Goal: Information Seeking & Learning: Learn about a topic

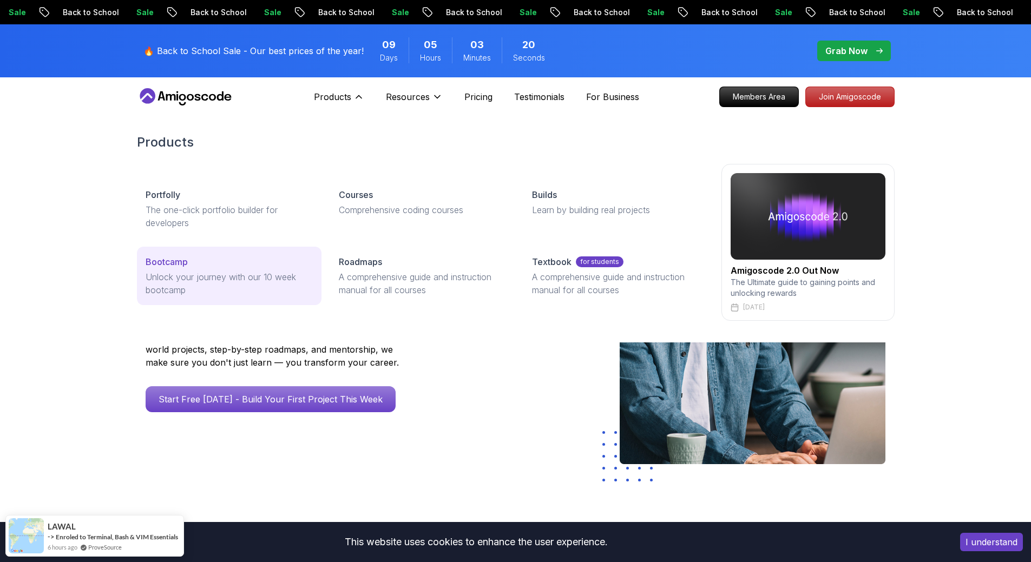
click at [241, 277] on p "Unlock your journey with our 10 week bootcamp" at bounding box center [229, 284] width 167 height 26
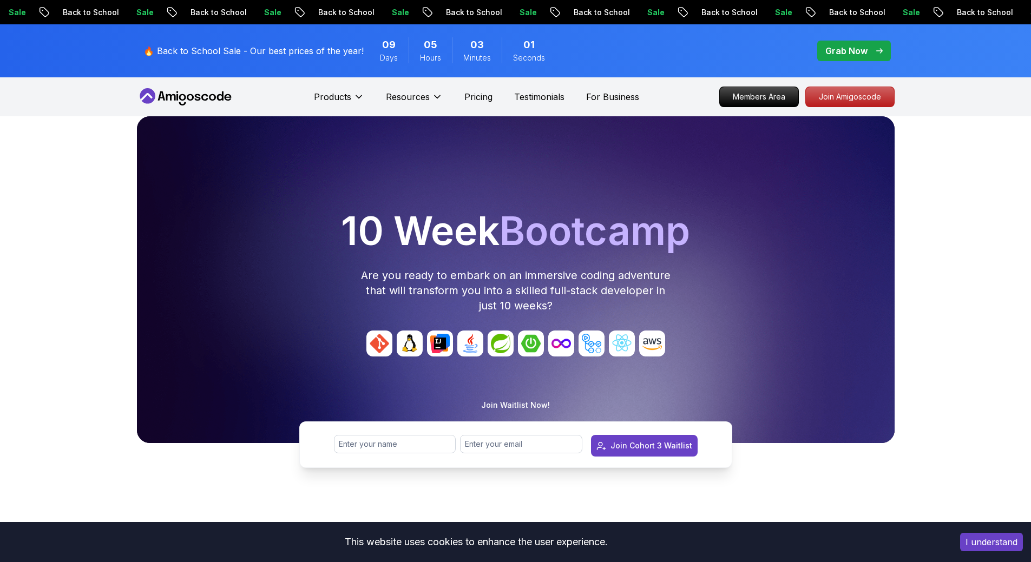
click at [846, 58] on span "pre-order" at bounding box center [854, 51] width 74 height 21
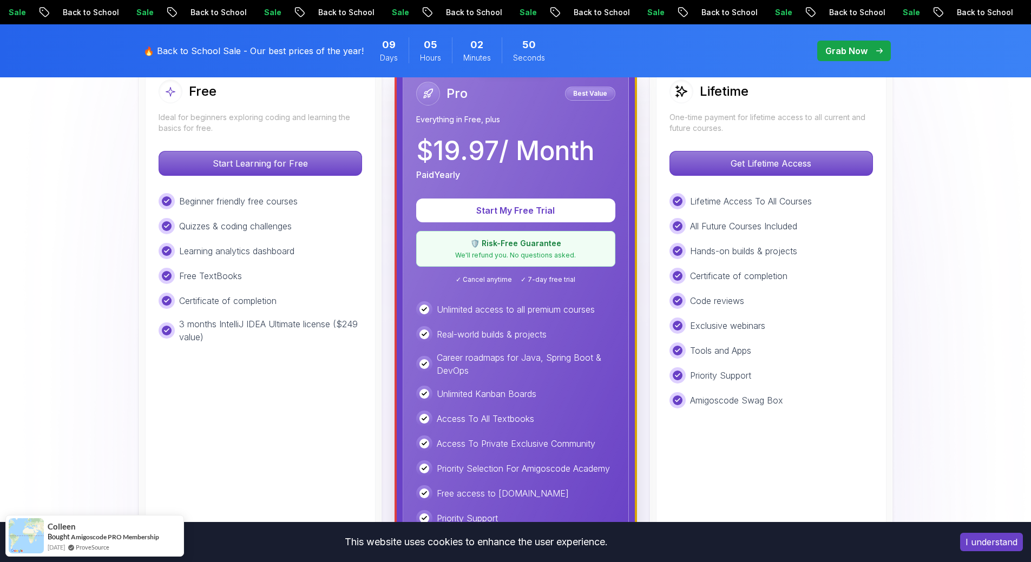
scroll to position [271, 0]
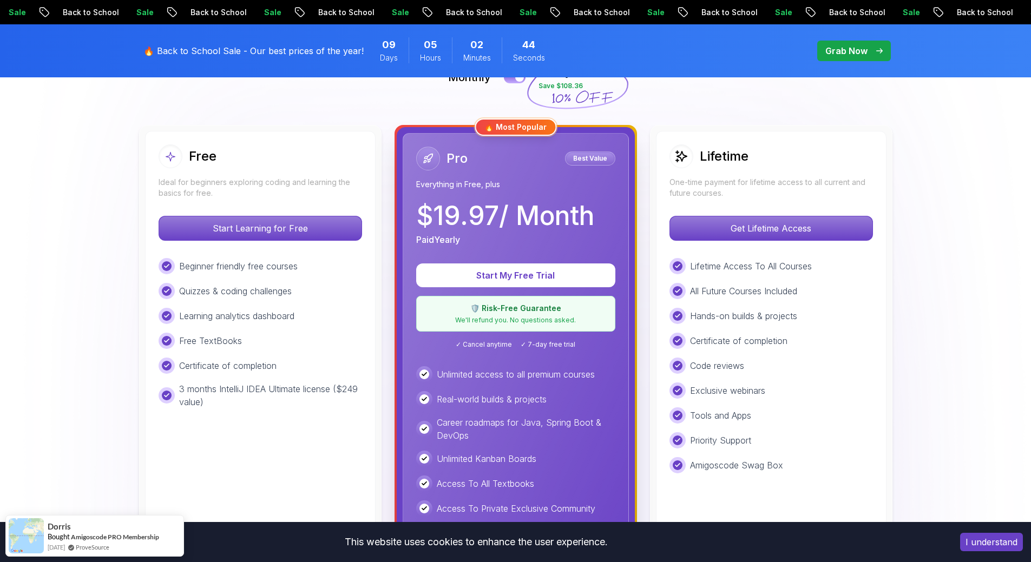
click at [301, 391] on p "3 months IntelliJ IDEA Ultimate license ($249 value)" at bounding box center [270, 395] width 183 height 26
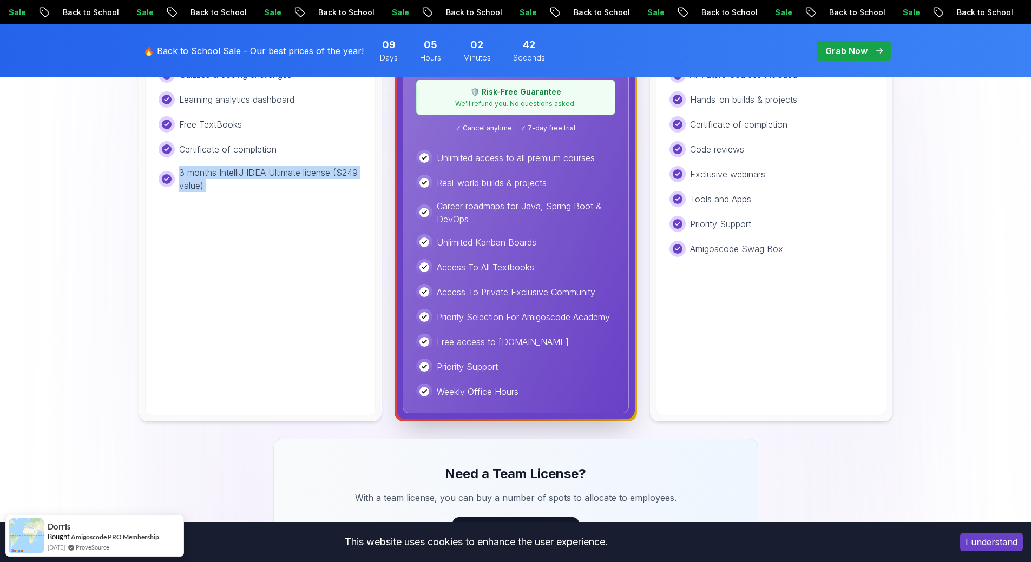
click at [344, 390] on div "Free Ideal for beginners exploring coding and learning the basics for free. Sta…" at bounding box center [260, 165] width 230 height 501
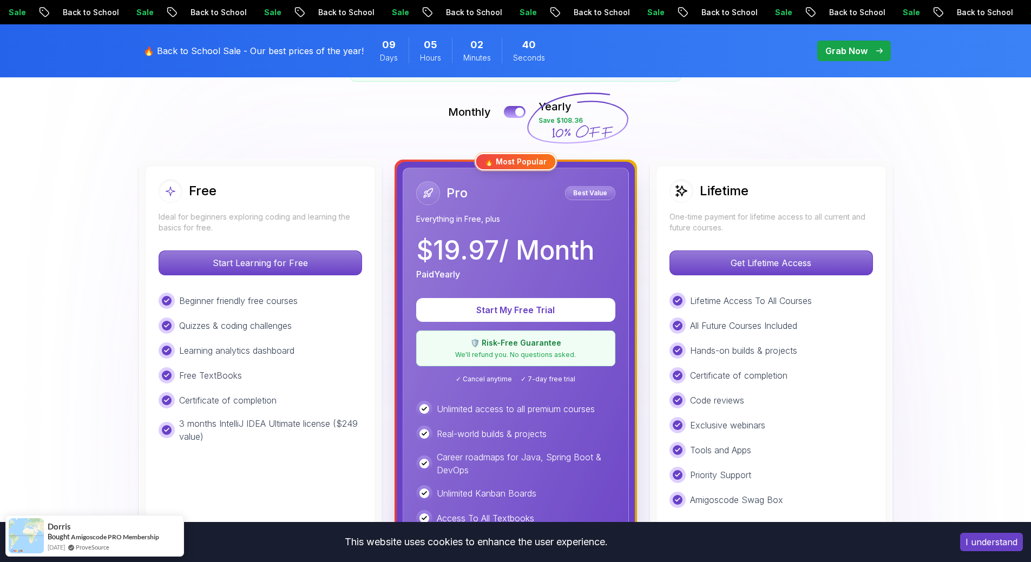
scroll to position [216, 0]
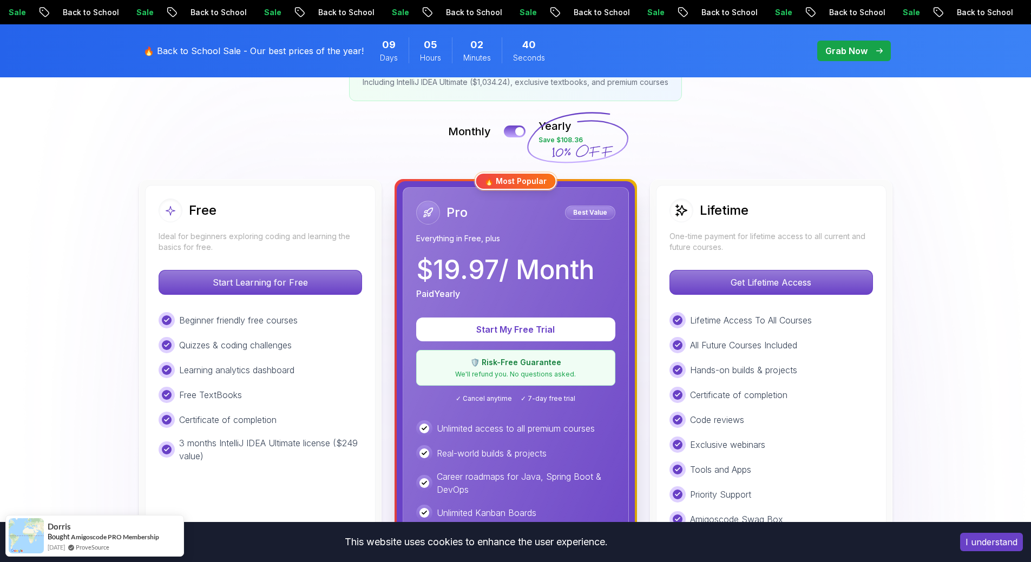
click at [734, 228] on div "Lifetime One-time payment for lifetime access to all current and future courses." at bounding box center [770, 226] width 203 height 54
click at [509, 259] on p "$ 19.97 / Month" at bounding box center [505, 270] width 178 height 26
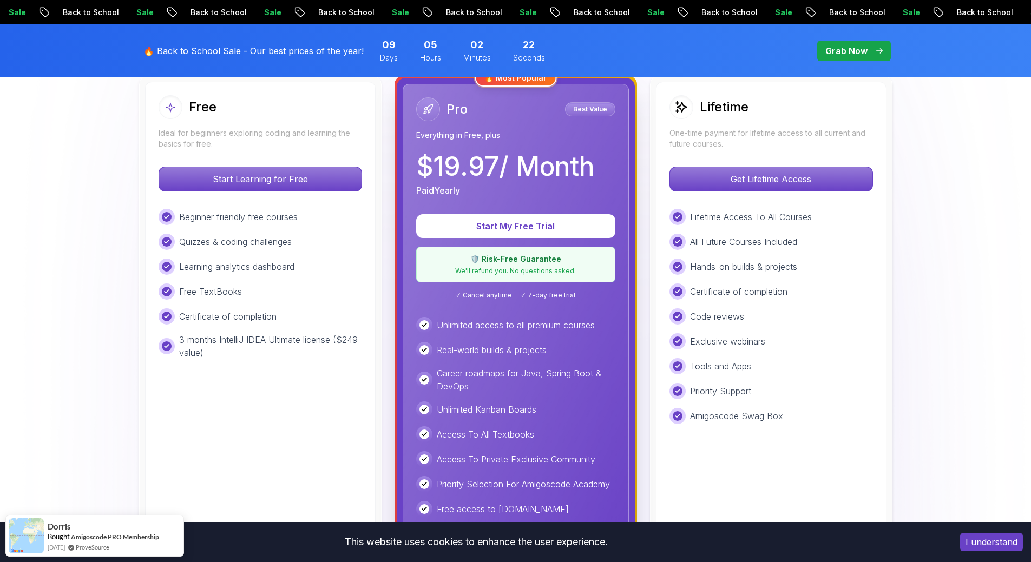
scroll to position [325, 0]
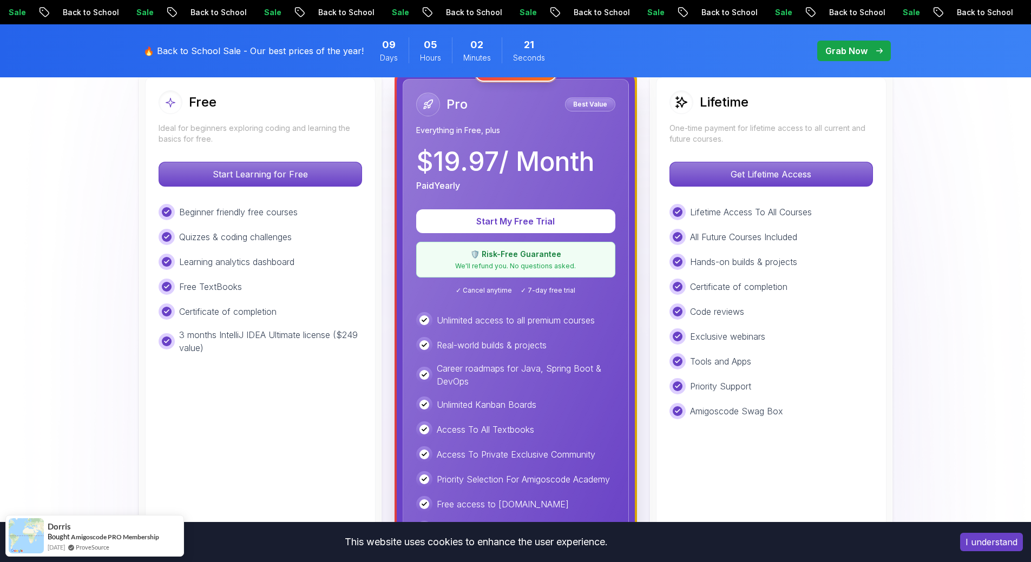
drag, startPoint x: 529, startPoint y: 219, endPoint x: 519, endPoint y: 259, distance: 40.7
drag, startPoint x: 519, startPoint y: 259, endPoint x: 477, endPoint y: 294, distance: 54.9
click at [477, 294] on span "✓ Cancel anytime" at bounding box center [484, 290] width 56 height 9
click at [486, 269] on p "We'll refund you. No questions asked." at bounding box center [515, 266] width 185 height 9
click at [490, 259] on p "🛡️ Risk-Free Guarantee" at bounding box center [515, 254] width 185 height 11
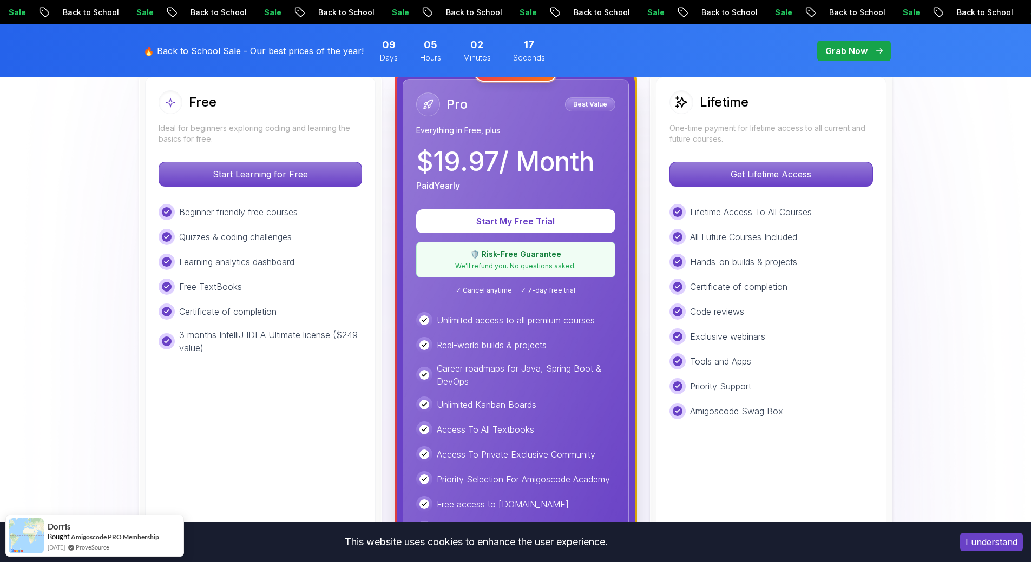
click at [582, 102] on p "Best Value" at bounding box center [589, 104] width 47 height 11
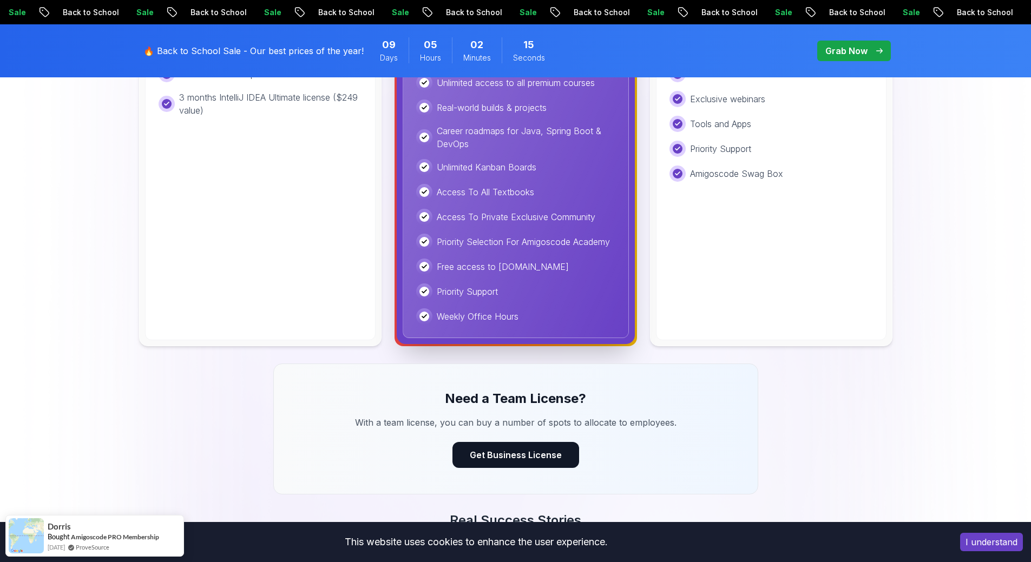
scroll to position [379, 0]
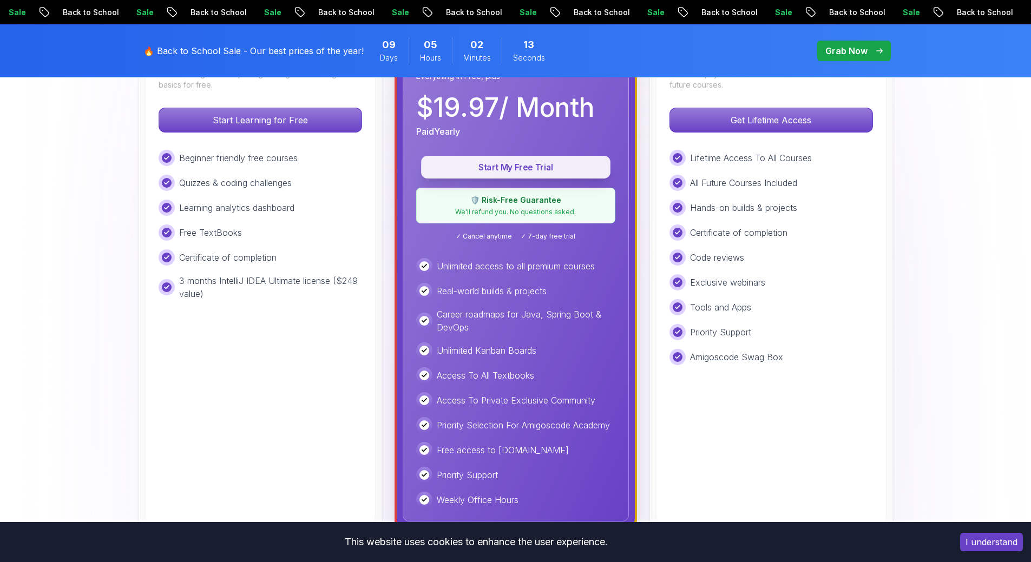
click at [528, 177] on button "Start My Free Trial" at bounding box center [515, 167] width 189 height 23
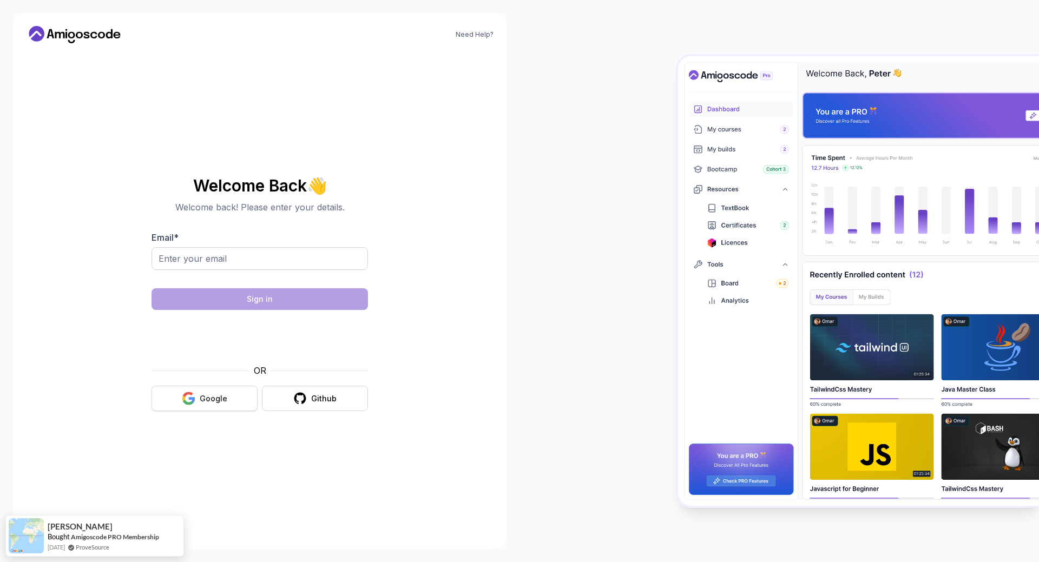
click at [239, 388] on button "Google" at bounding box center [204, 398] width 106 height 25
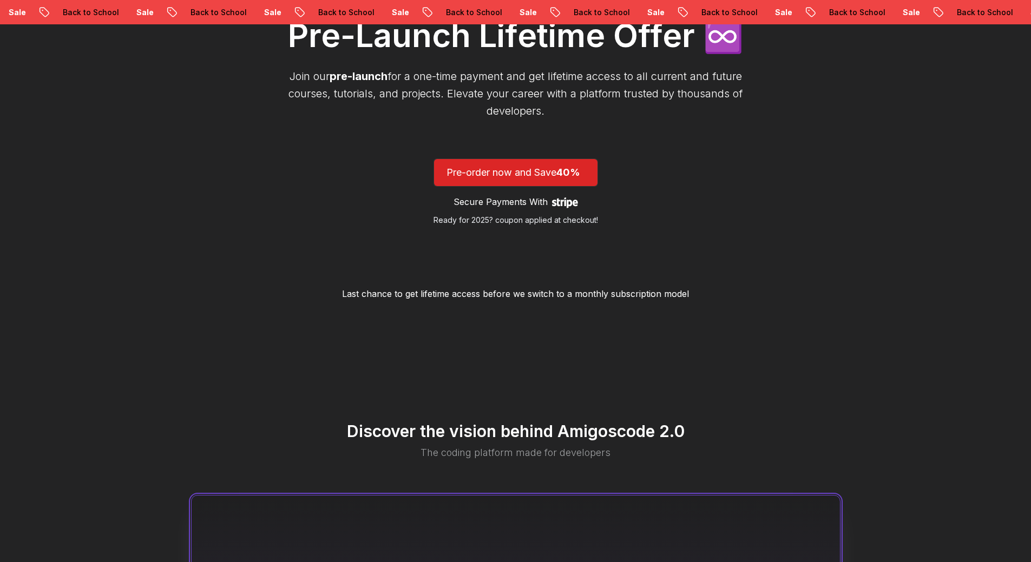
scroll to position [271, 0]
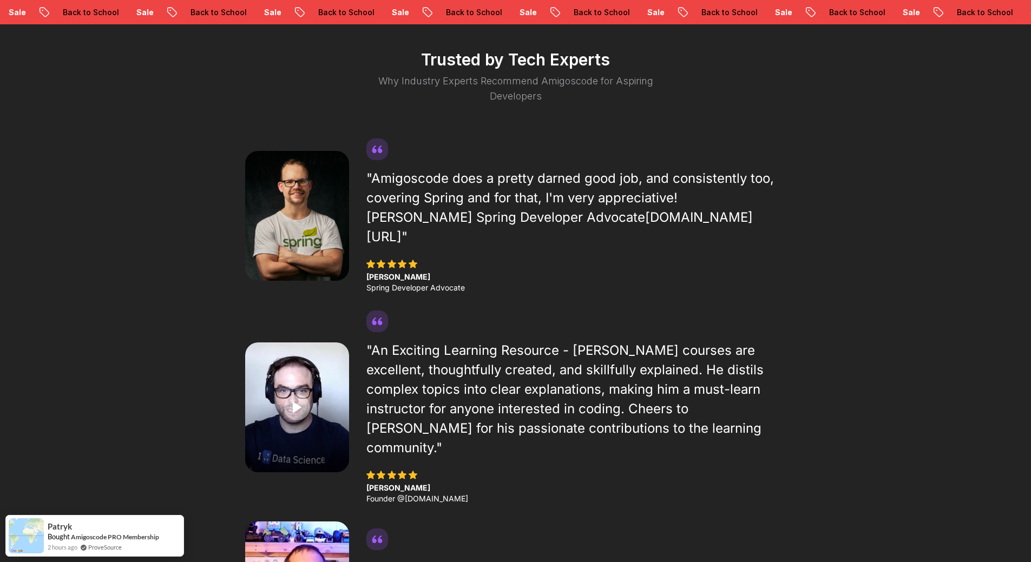
scroll to position [1977, 0]
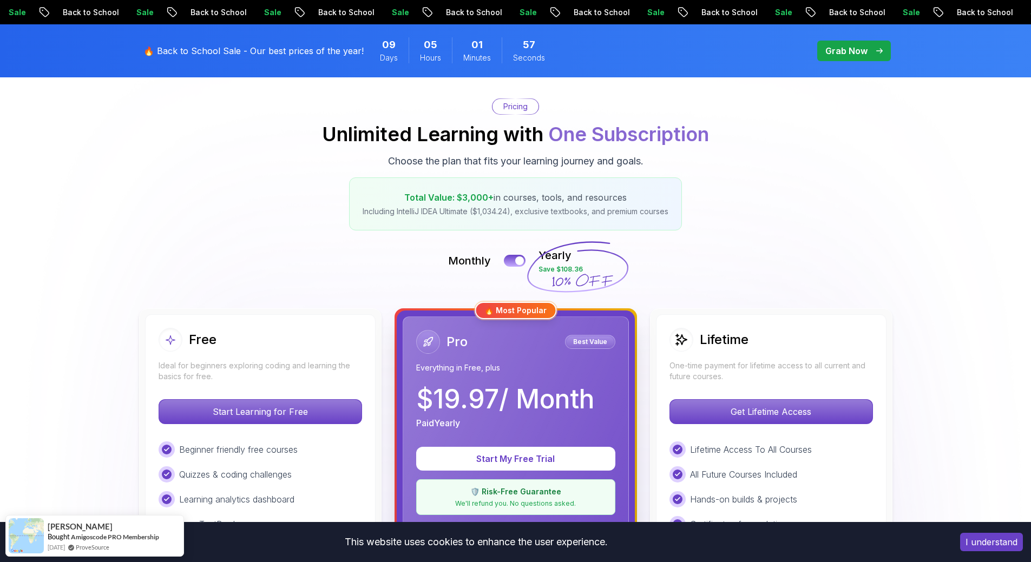
scroll to position [271, 0]
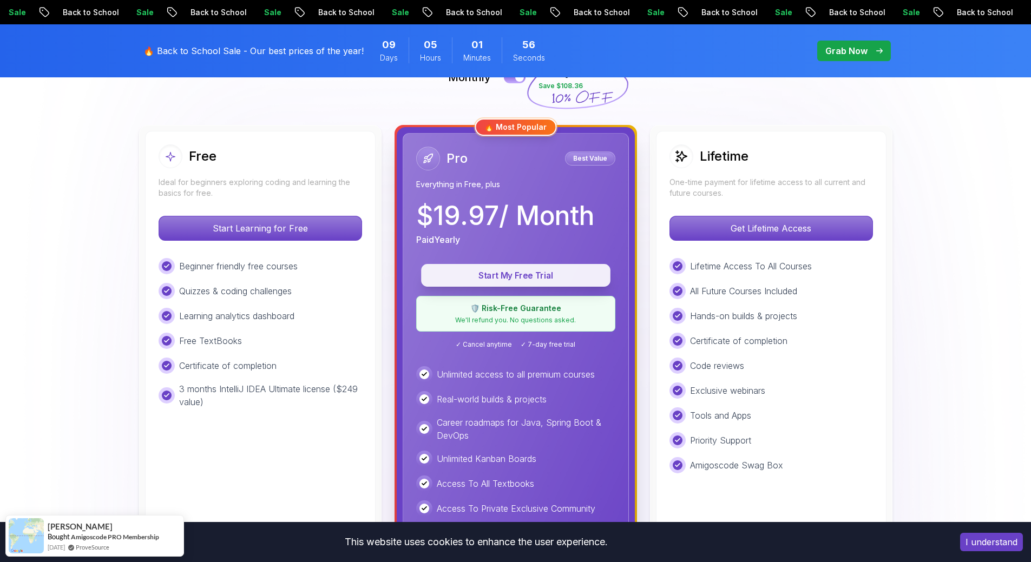
click at [538, 279] on p "Start My Free Trial" at bounding box center [515, 275] width 164 height 12
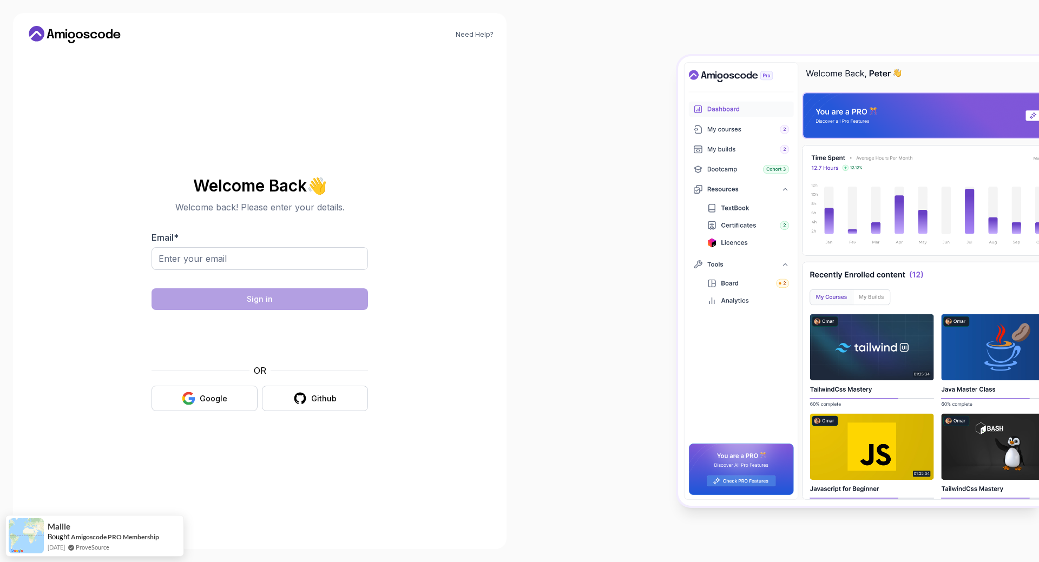
click at [96, 38] on icon at bounding box center [74, 34] width 97 height 17
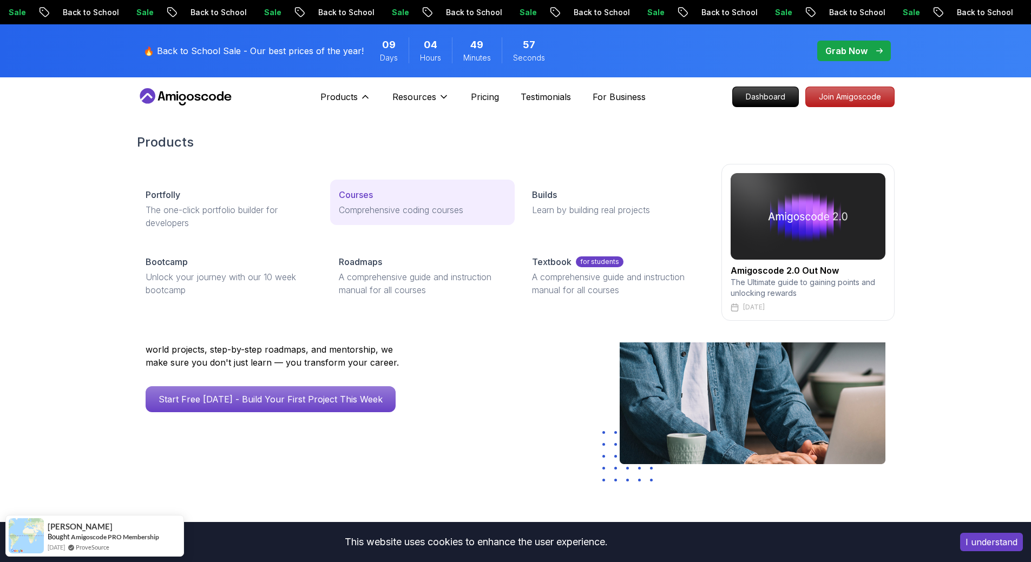
click at [344, 207] on p "Comprehensive coding courses" at bounding box center [422, 209] width 167 height 13
click at [402, 213] on p "Comprehensive coding courses" at bounding box center [422, 209] width 167 height 13
click at [361, 200] on p "Courses" at bounding box center [356, 194] width 34 height 13
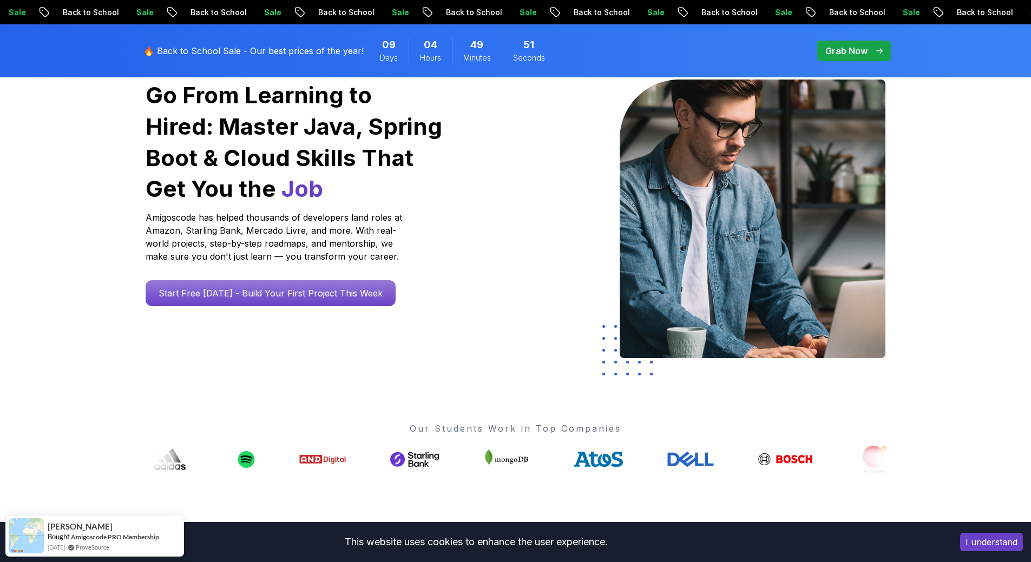
scroll to position [325, 0]
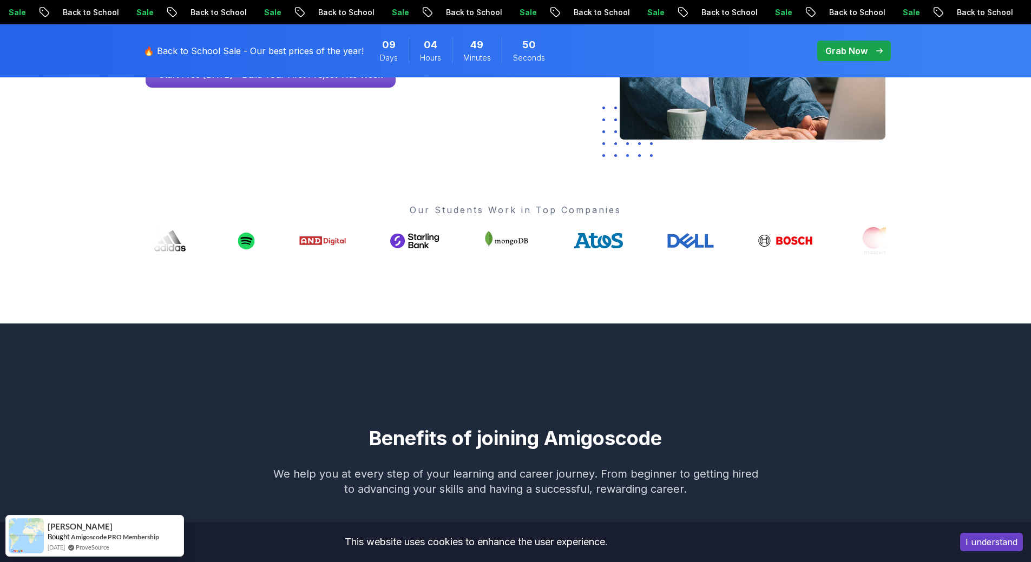
click at [995, 545] on button "I understand" at bounding box center [991, 542] width 63 height 18
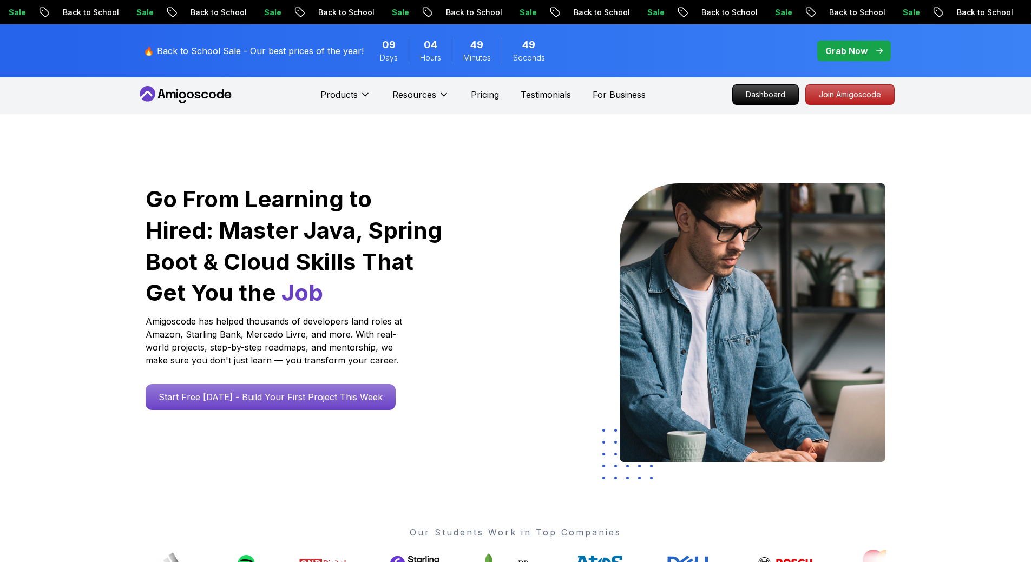
scroll to position [0, 0]
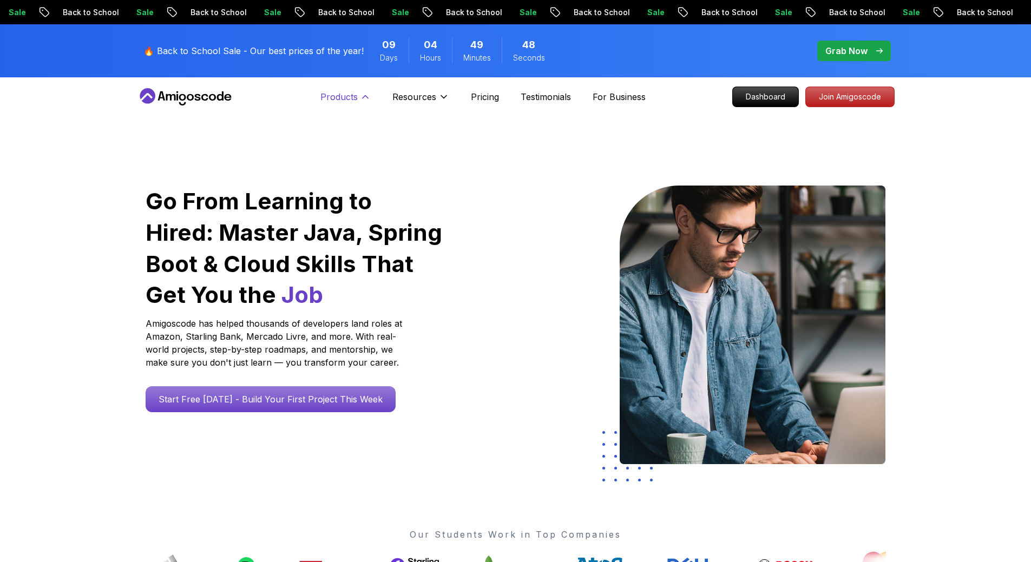
click at [352, 96] on p "Products" at bounding box center [338, 96] width 37 height 13
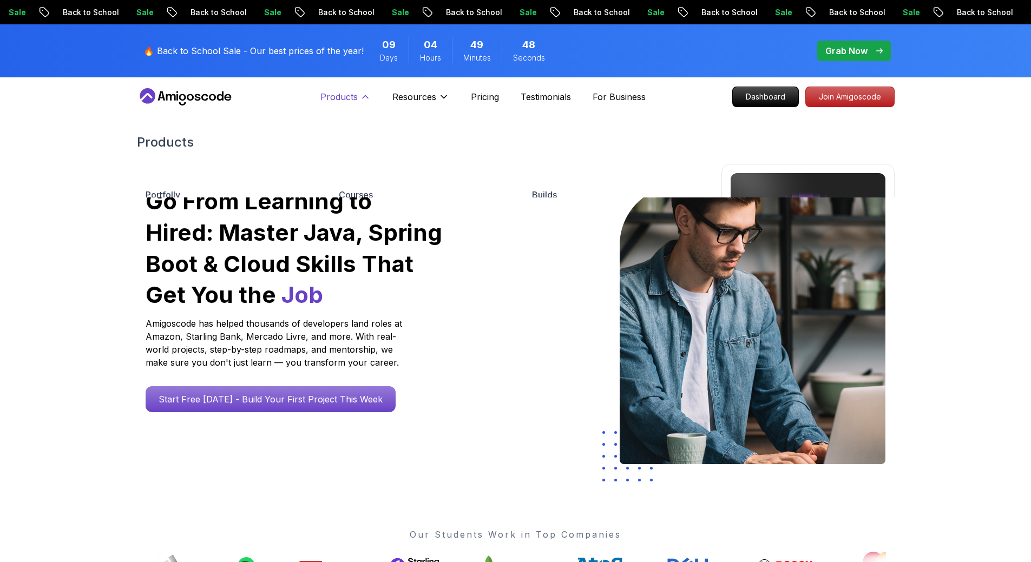
click at [357, 98] on p "Products" at bounding box center [338, 96] width 37 height 13
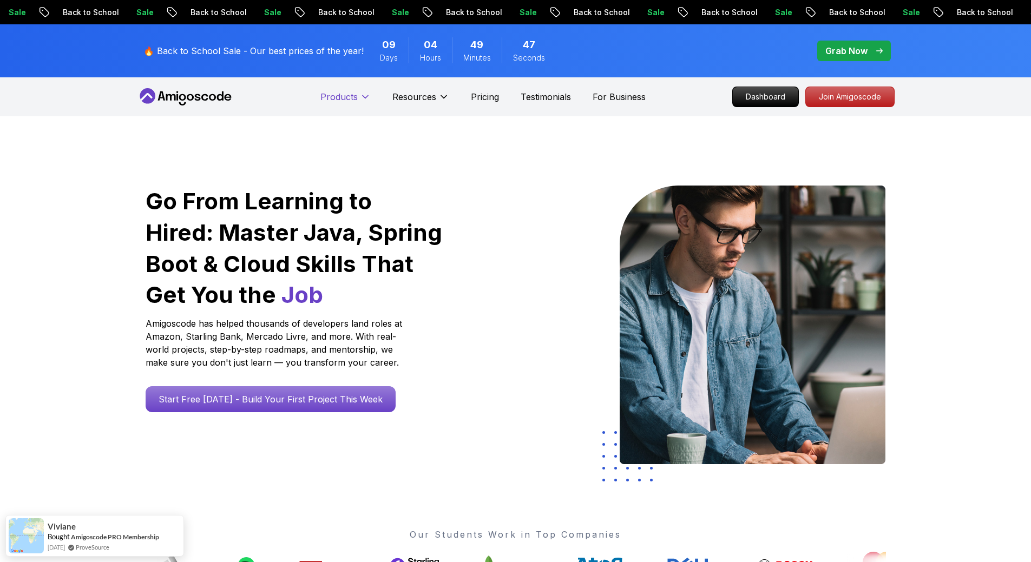
click at [356, 94] on p "Products" at bounding box center [338, 96] width 37 height 13
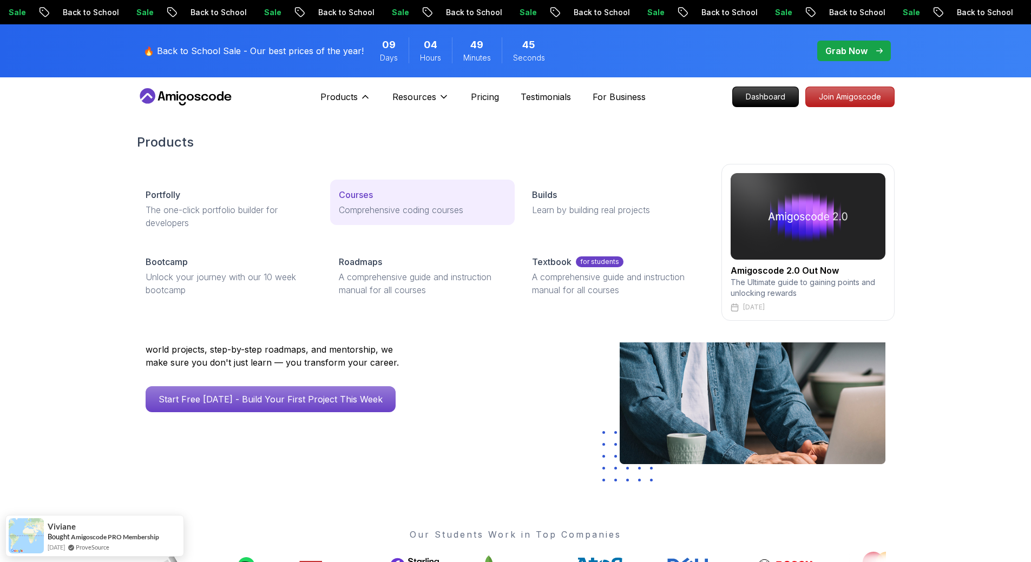
click at [356, 201] on p "Courses" at bounding box center [356, 194] width 34 height 13
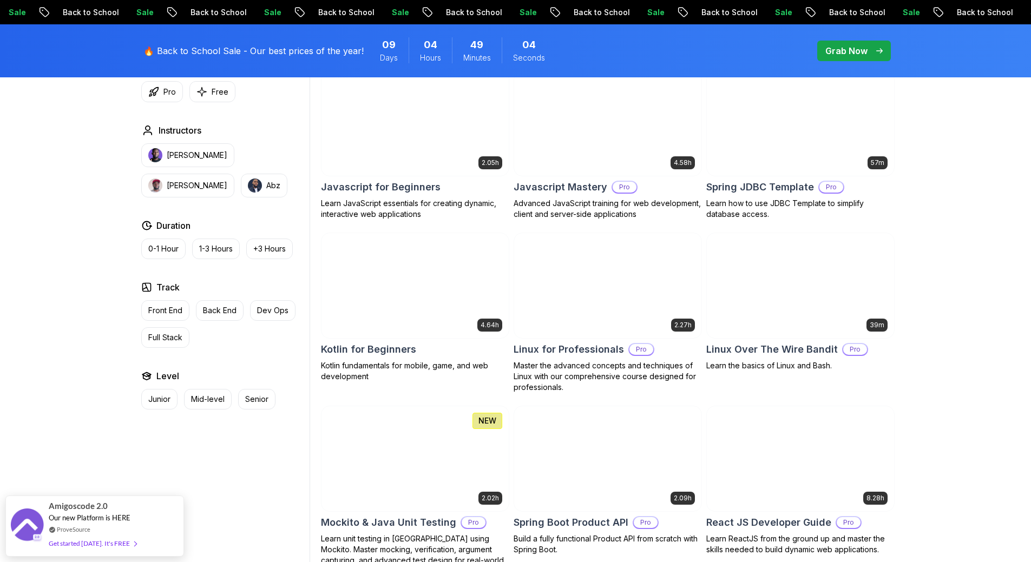
scroll to position [2056, 0]
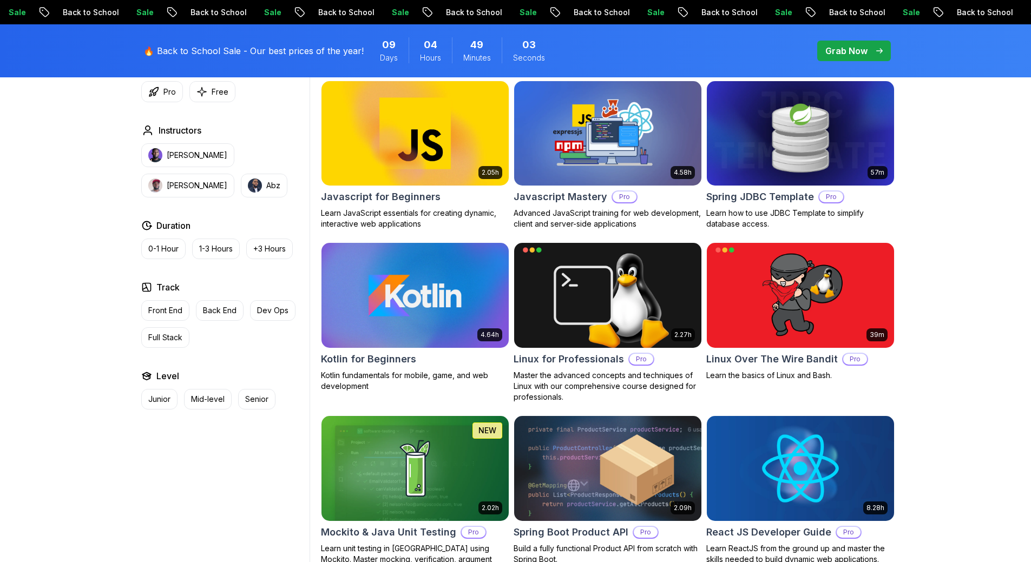
click at [464, 291] on img at bounding box center [414, 295] width 196 height 110
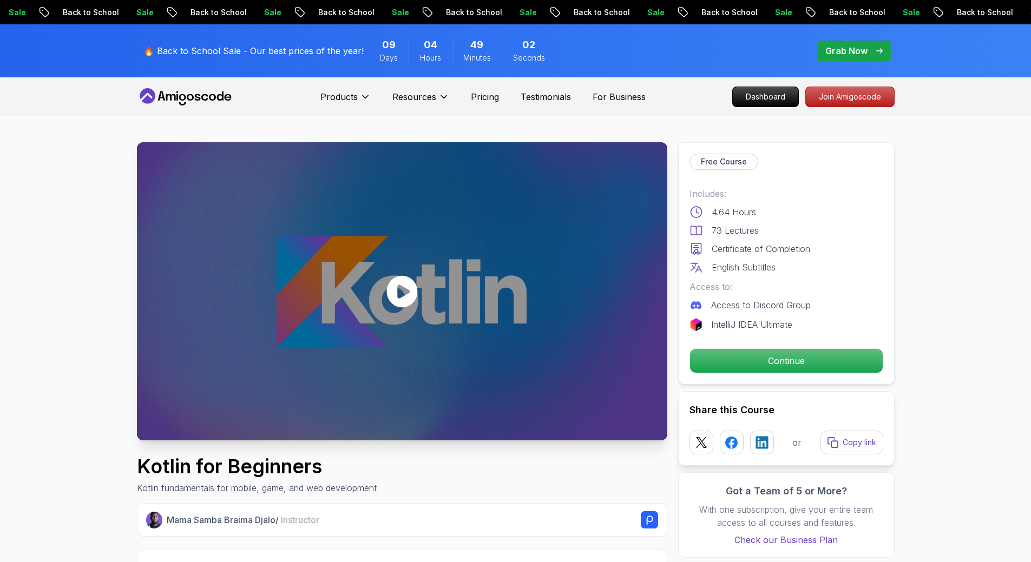
click at [337, 305] on div at bounding box center [402, 291] width 530 height 298
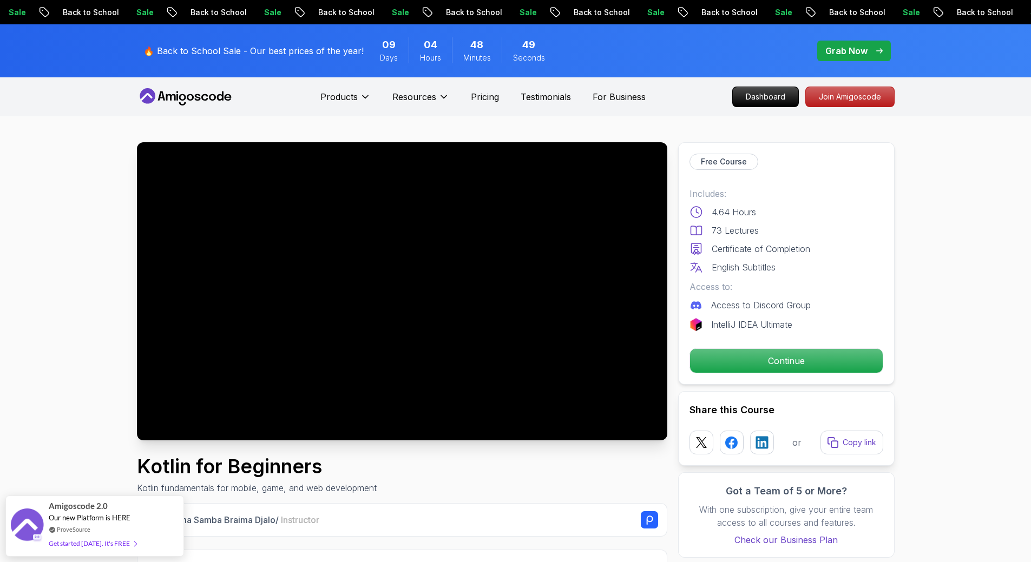
click at [398, 314] on div at bounding box center [402, 291] width 530 height 298
click at [97, 537] on div "Get started today. It's FREE" at bounding box center [93, 538] width 88 height 12
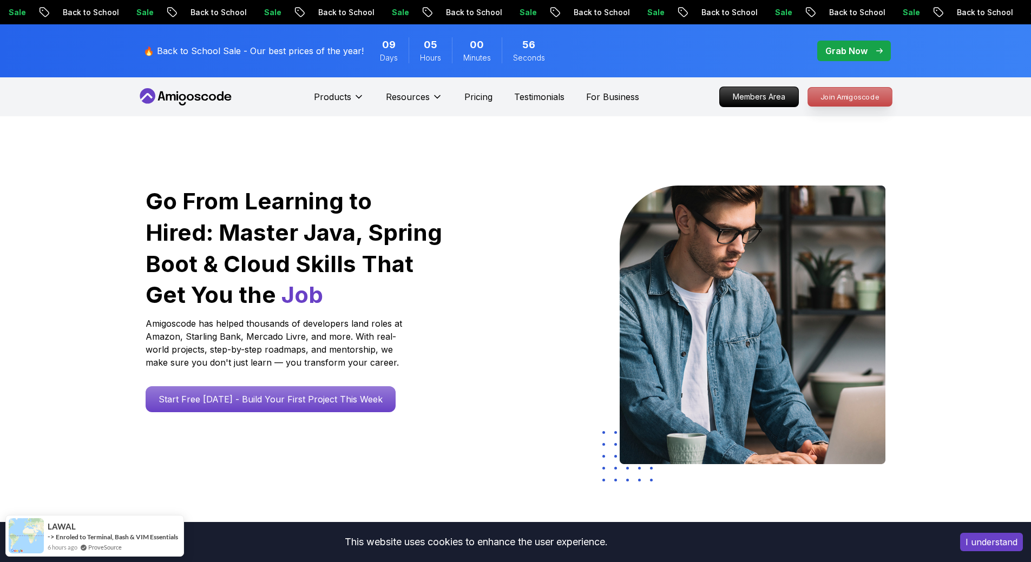
click at [873, 97] on p "Join Amigoscode" at bounding box center [850, 97] width 84 height 18
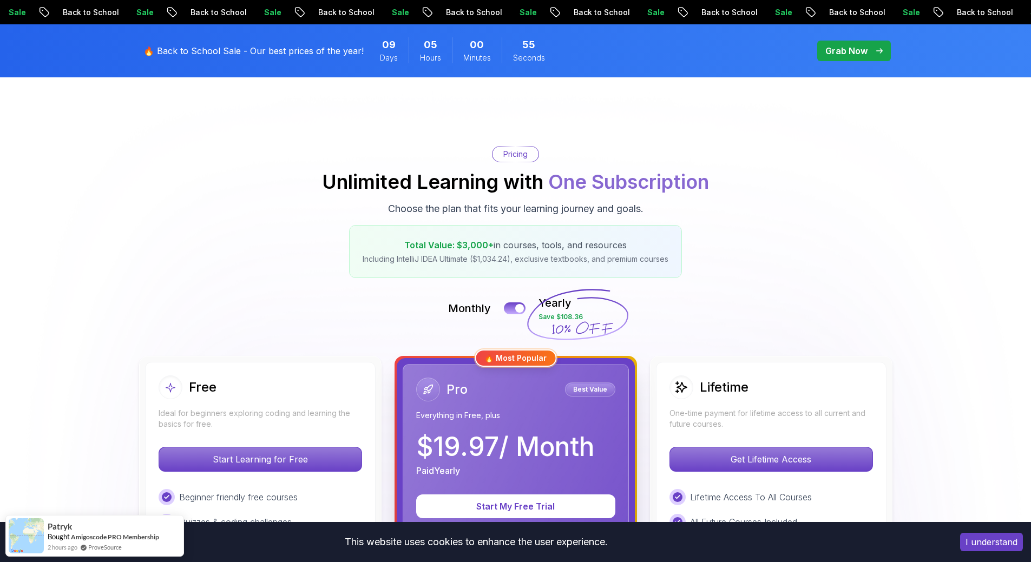
scroll to position [162, 0]
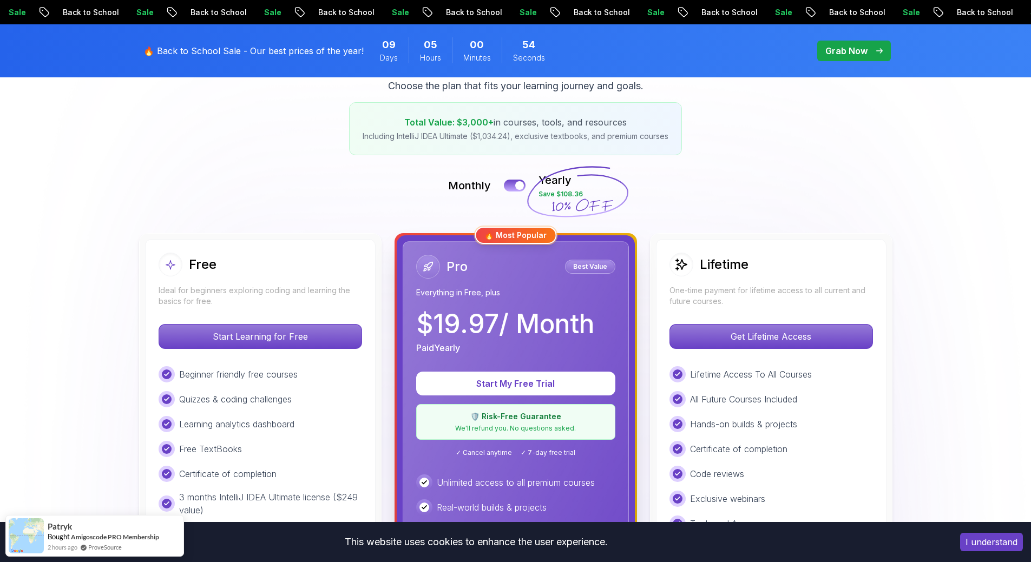
click at [505, 179] on div "Monthly Yearly Save $108.36" at bounding box center [515, 186] width 757 height 26
click at [522, 189] on div at bounding box center [519, 185] width 9 height 9
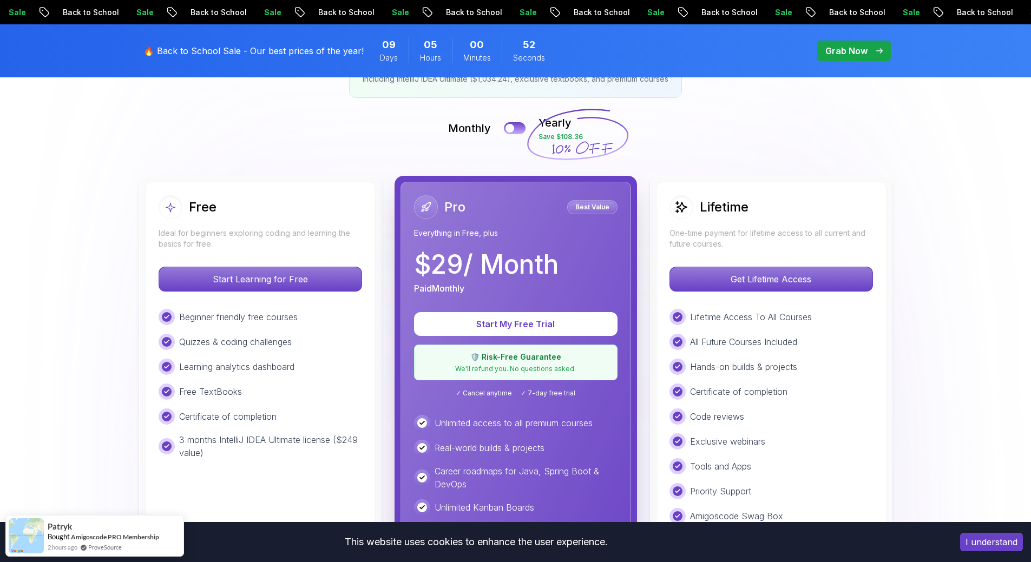
scroll to position [216, 0]
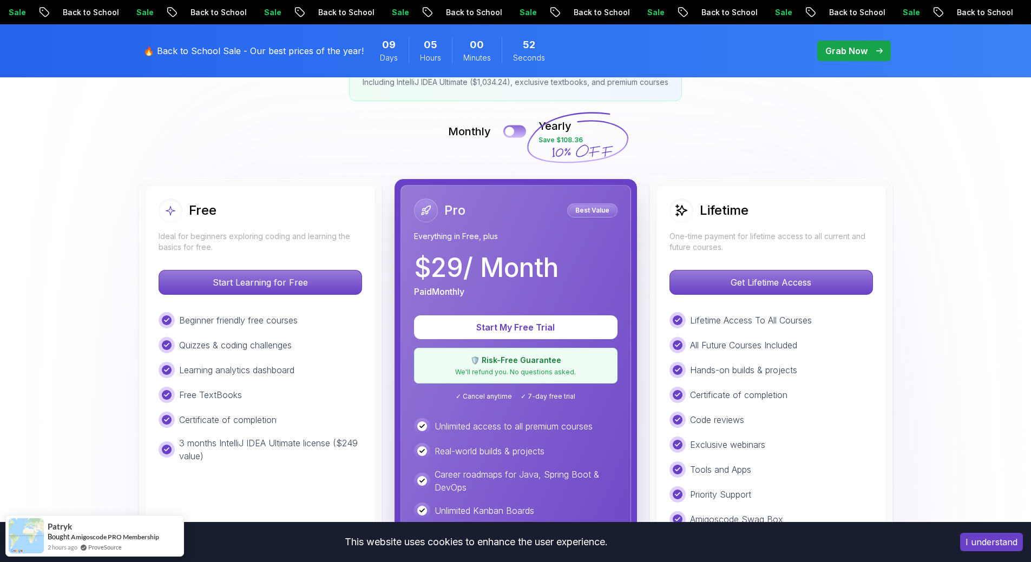
click at [511, 134] on div at bounding box center [509, 131] width 9 height 9
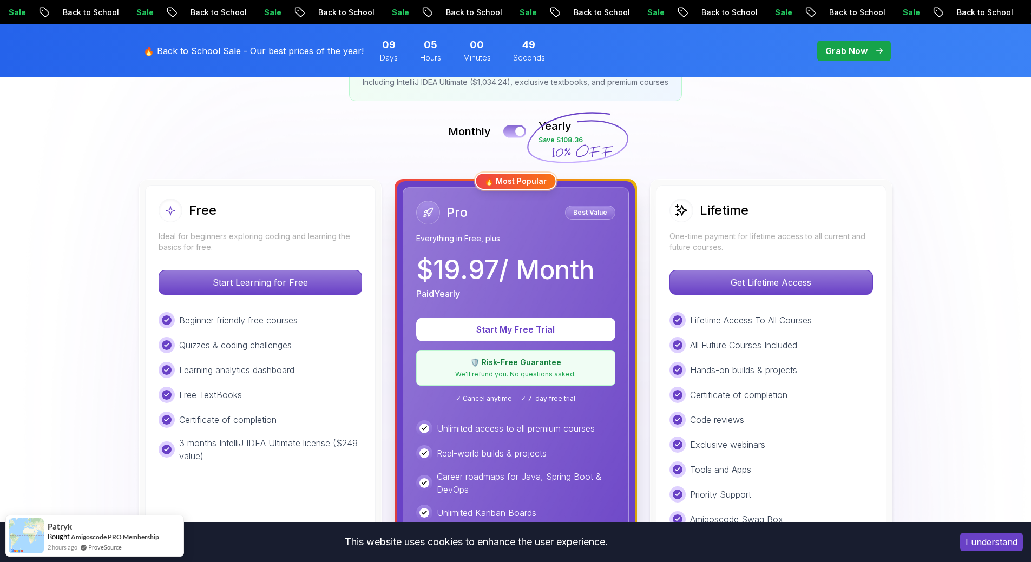
click at [512, 131] on button at bounding box center [514, 131] width 23 height 12
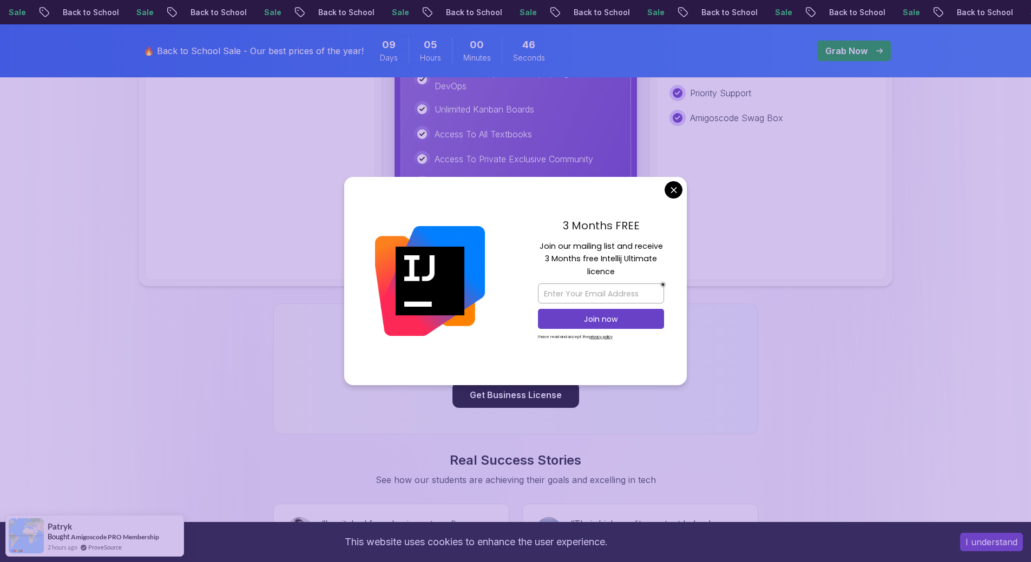
scroll to position [595, 0]
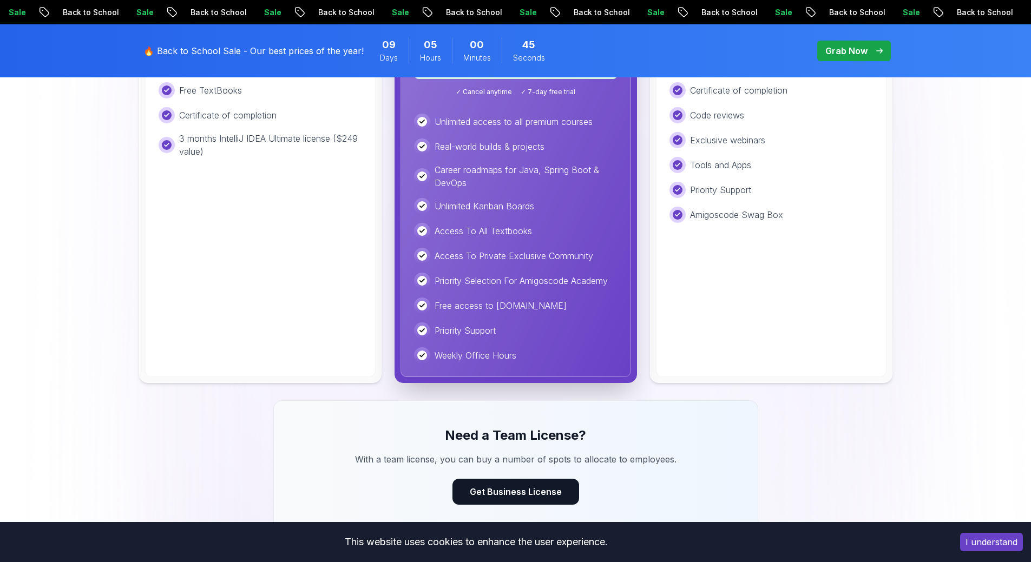
scroll to position [379, 0]
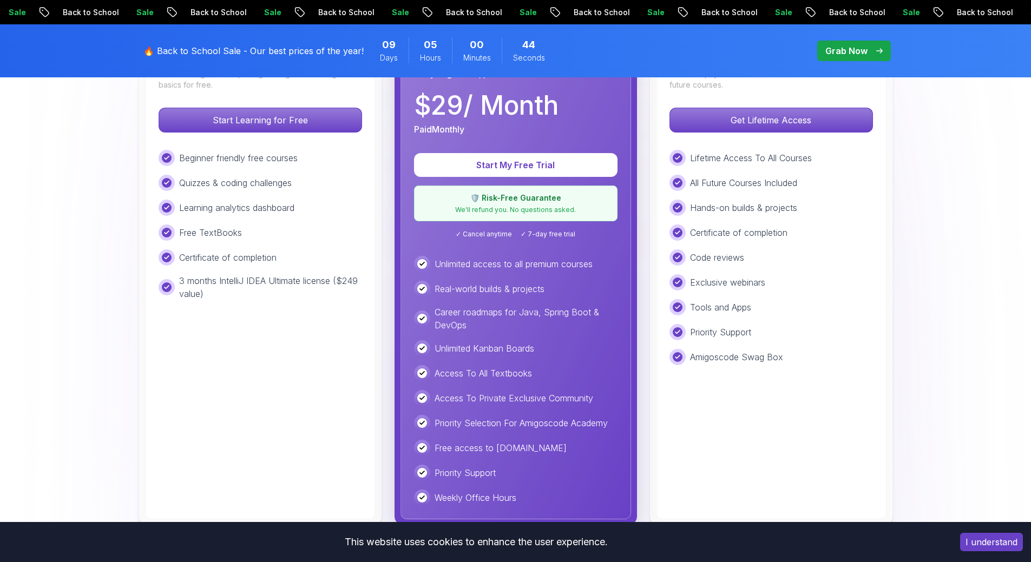
click at [511, 213] on p "We'll refund you. No questions asked." at bounding box center [515, 210] width 189 height 9
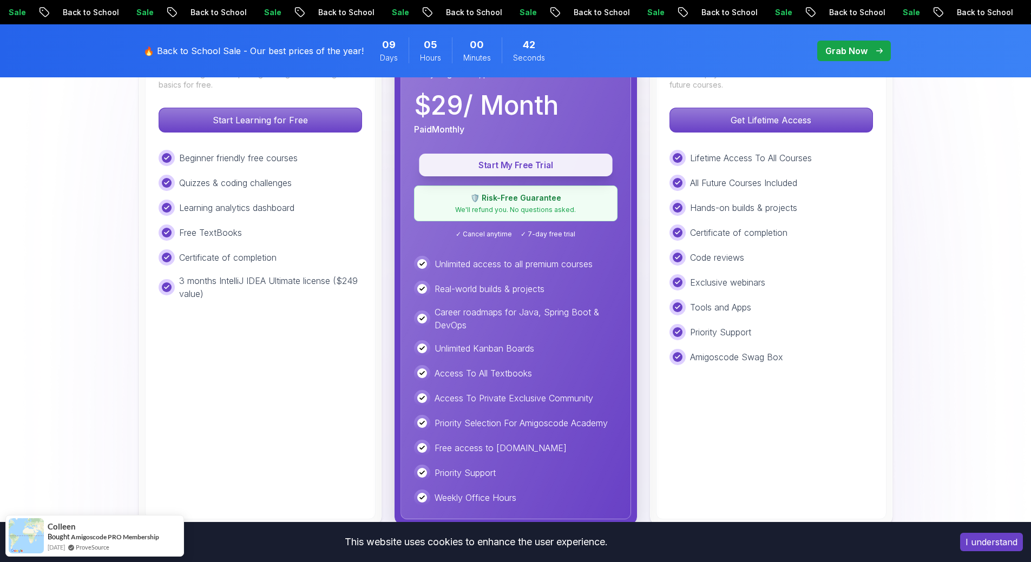
click at [530, 154] on button "Start My Free Trial" at bounding box center [515, 165] width 193 height 23
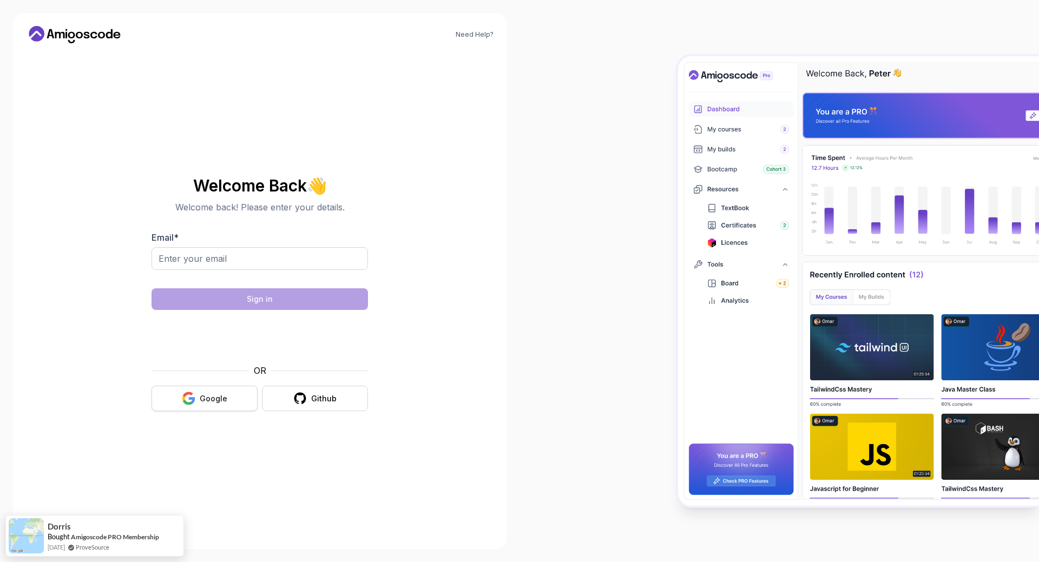
click at [207, 396] on div "Google" at bounding box center [214, 398] width 28 height 11
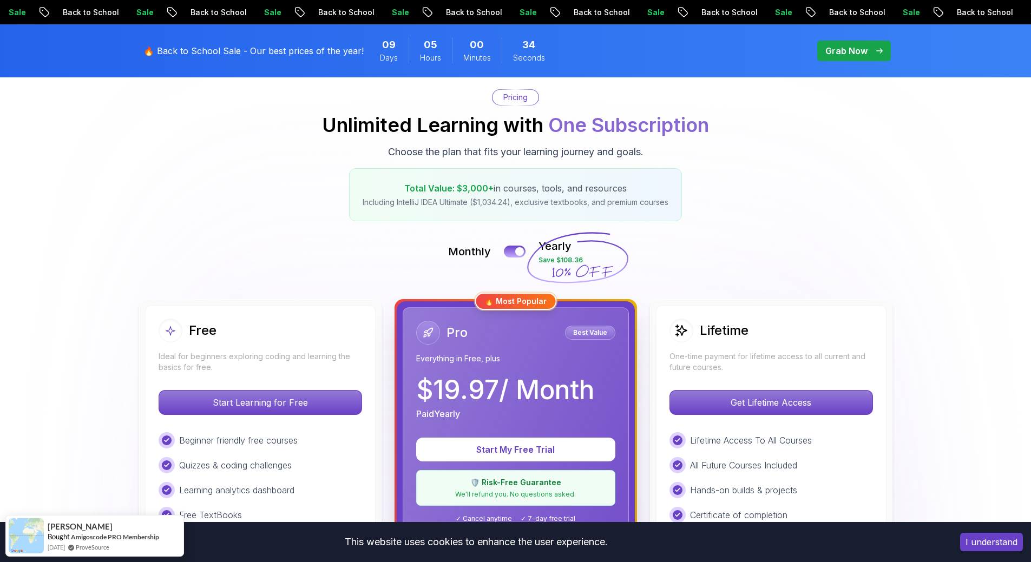
scroll to position [162, 0]
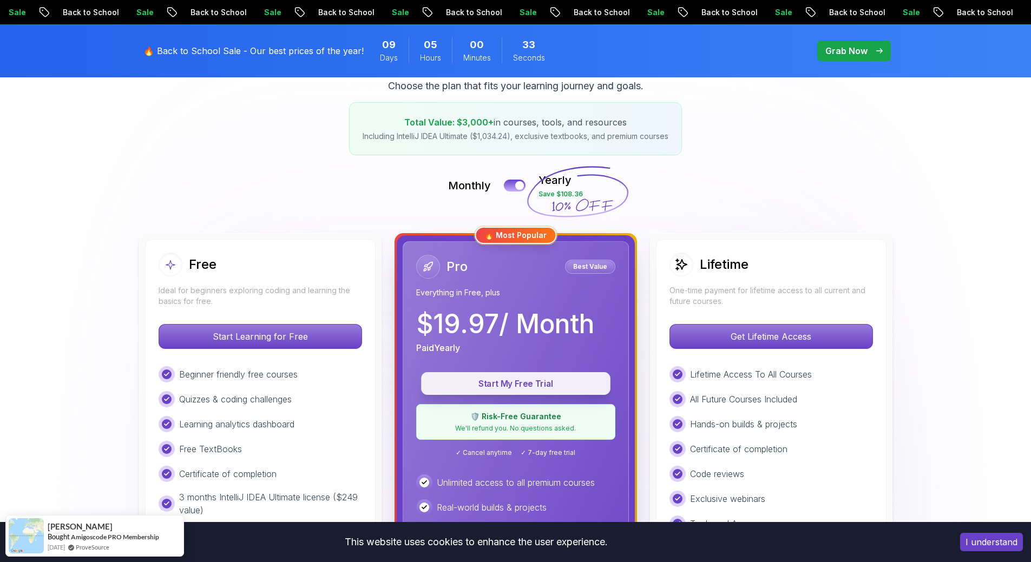
click at [499, 386] on p "Start My Free Trial" at bounding box center [515, 384] width 164 height 12
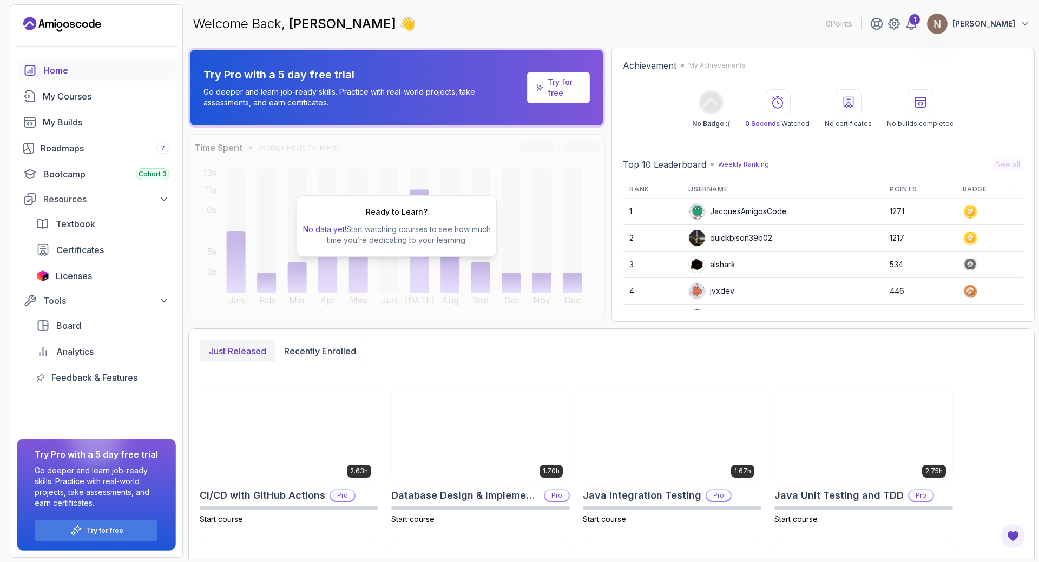
scroll to position [131, 0]
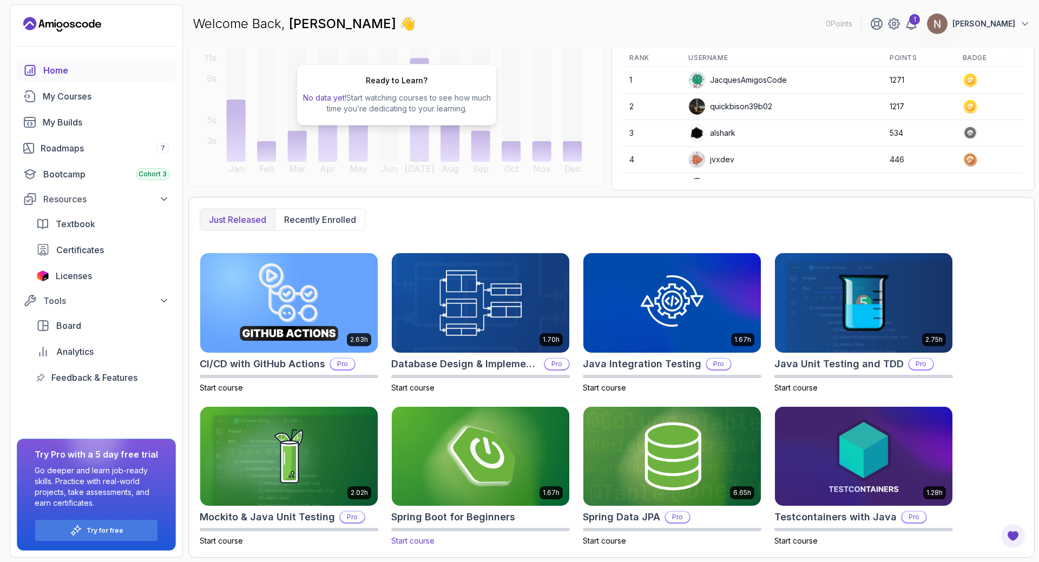
click at [515, 465] on img at bounding box center [480, 456] width 186 height 104
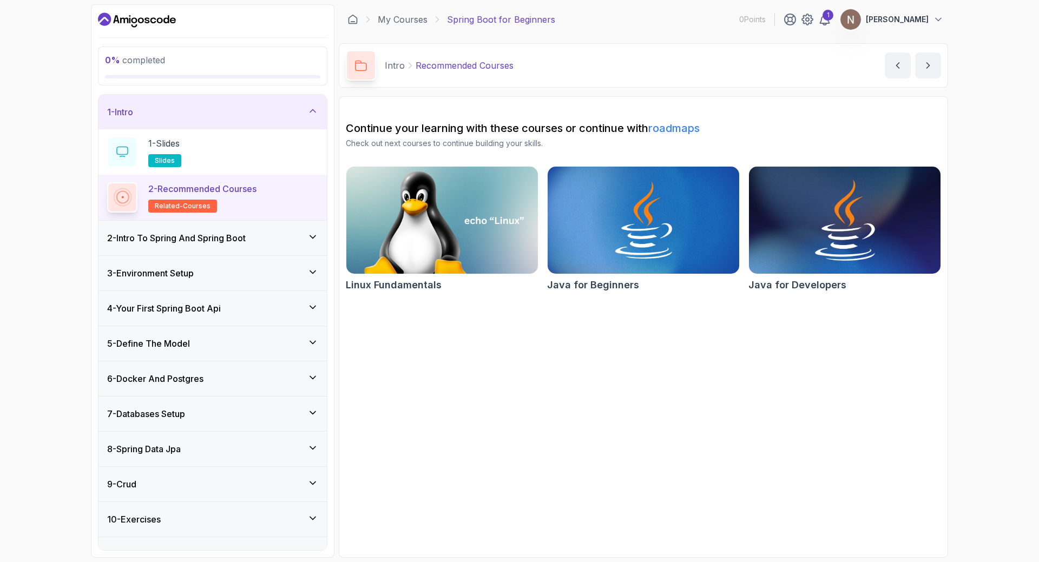
click at [883, 235] on img at bounding box center [844, 220] width 201 height 113
click at [617, 226] on img at bounding box center [643, 220] width 201 height 113
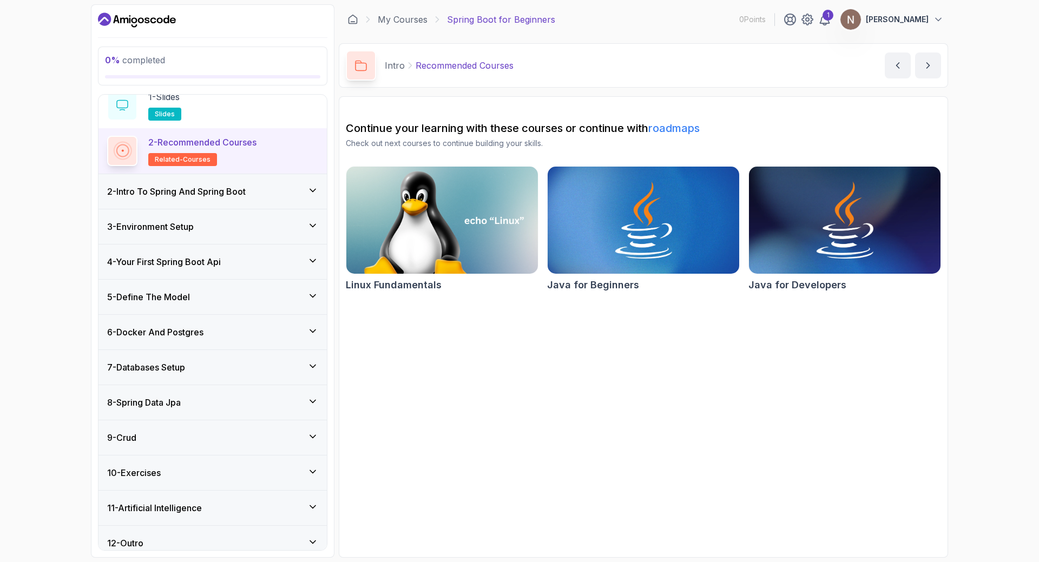
scroll to position [57, 0]
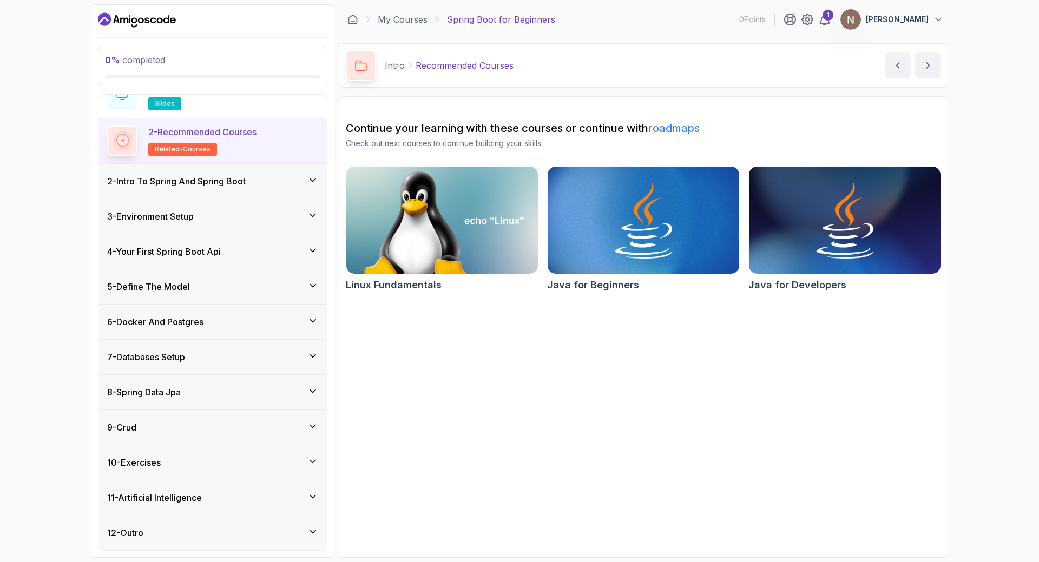
click at [255, 308] on div "6 - Docker And Postgres" at bounding box center [212, 322] width 228 height 35
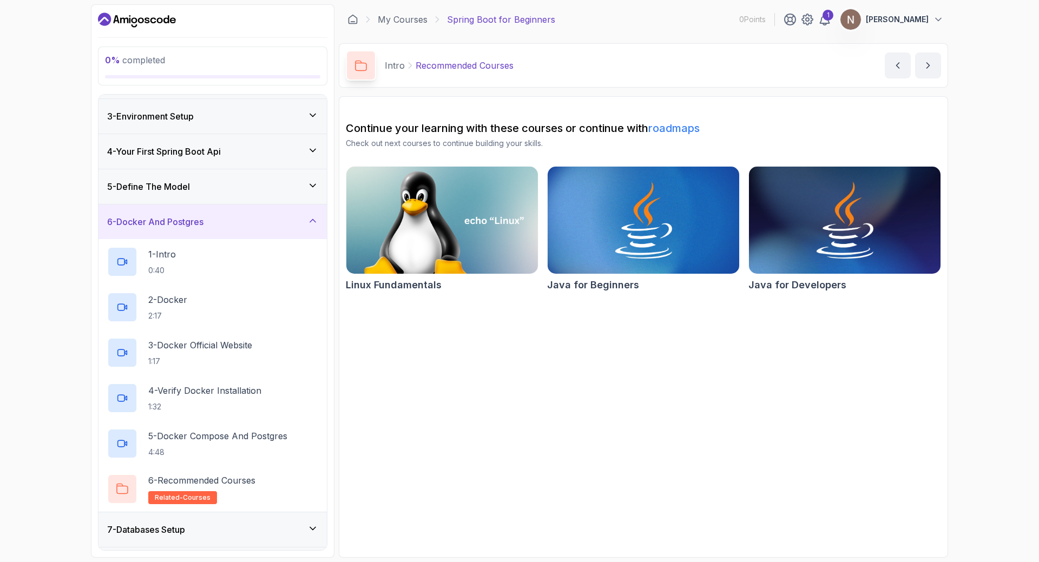
scroll to position [239, 0]
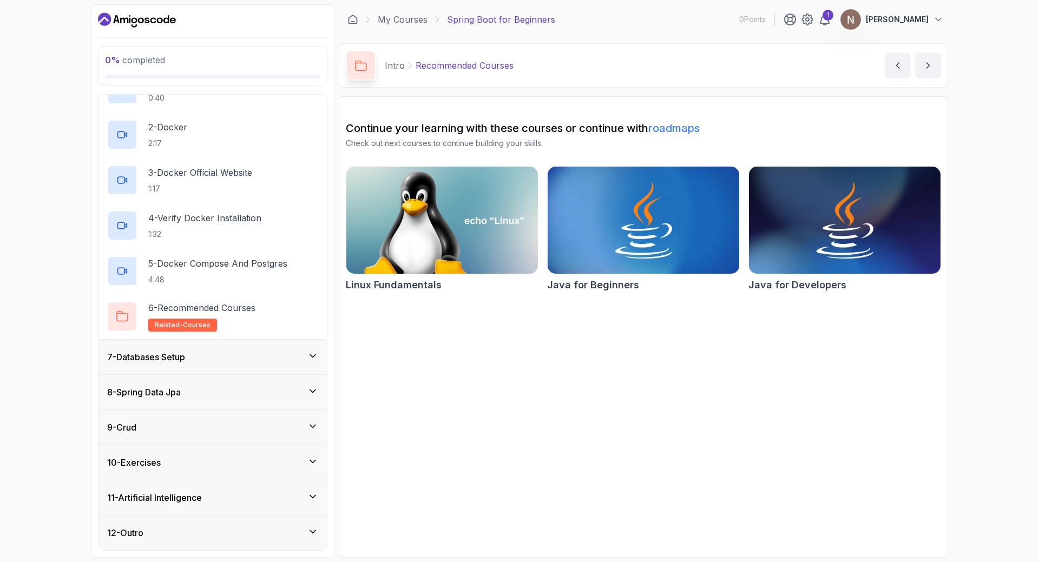
click at [219, 353] on div "7 - Databases Setup" at bounding box center [212, 357] width 211 height 13
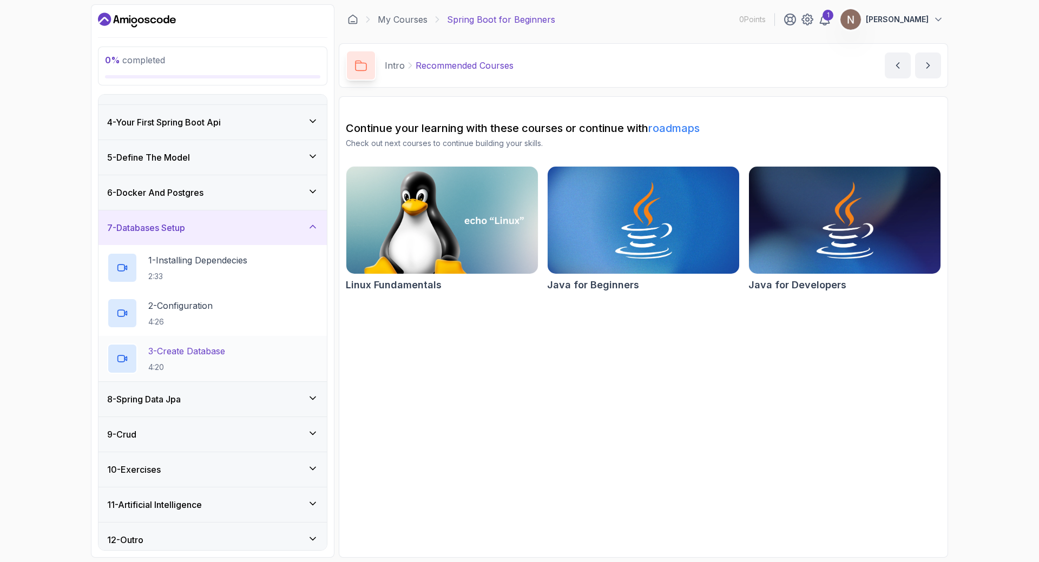
scroll to position [102, 0]
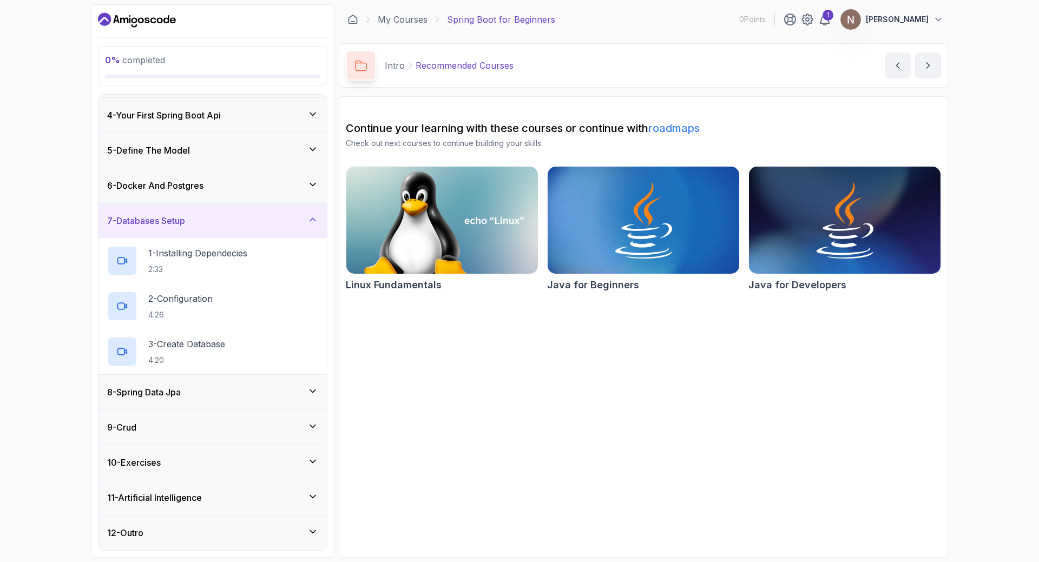
click at [213, 399] on div "8 - Spring Data Jpa" at bounding box center [212, 392] width 228 height 35
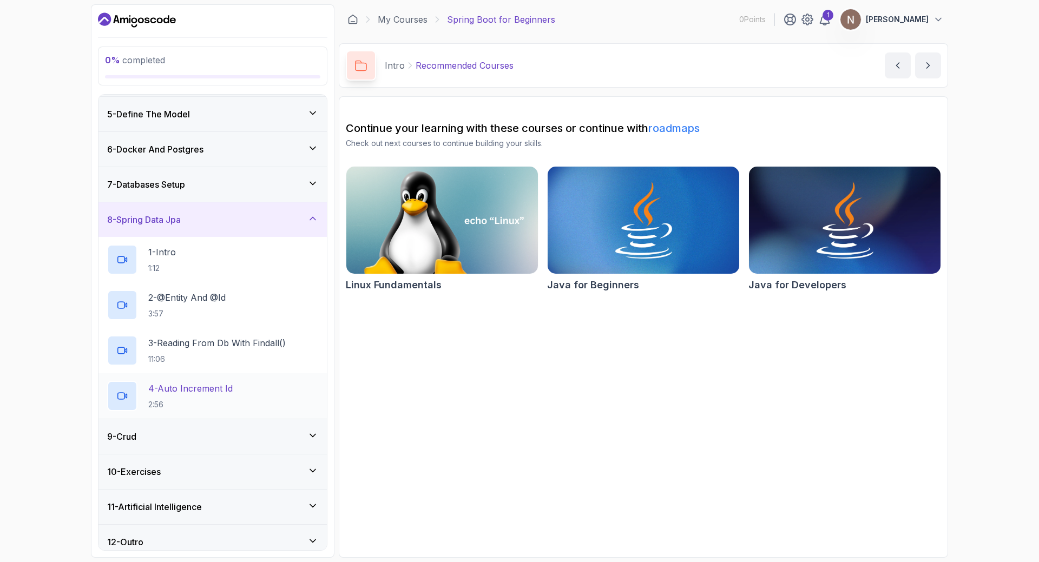
scroll to position [148, 0]
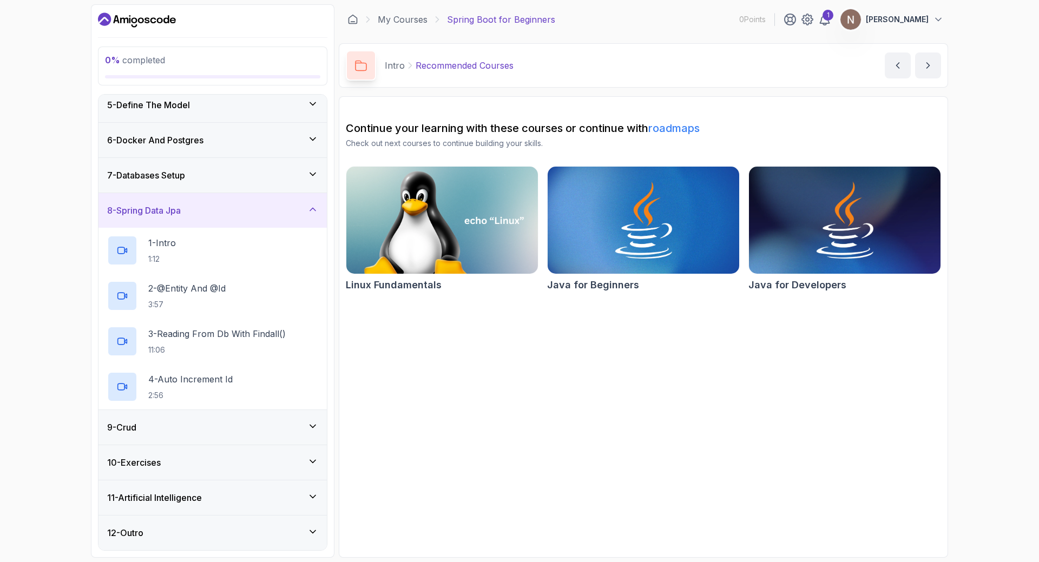
click at [236, 442] on div "9 - Crud" at bounding box center [212, 427] width 228 height 35
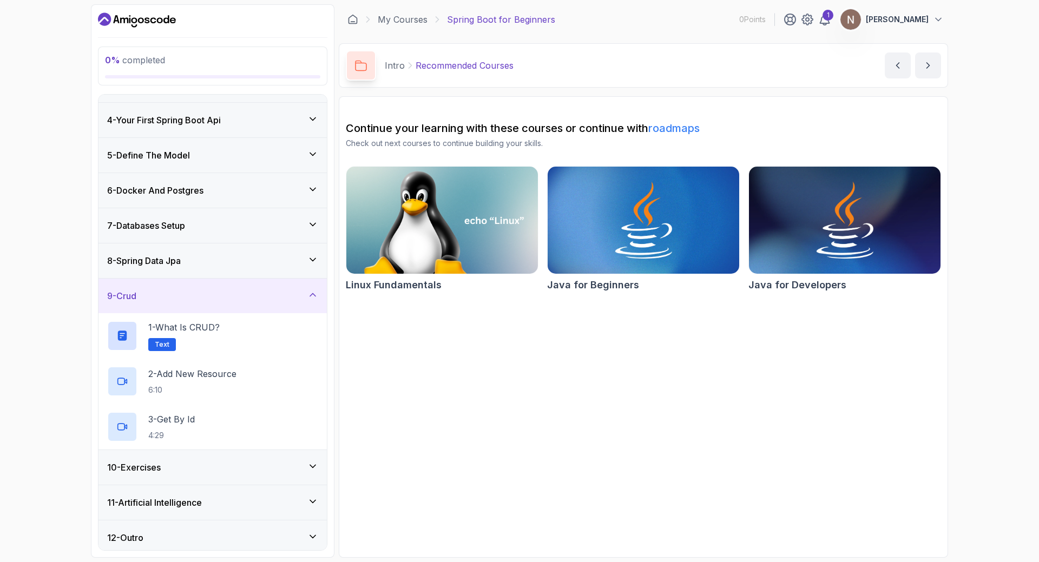
scroll to position [102, 0]
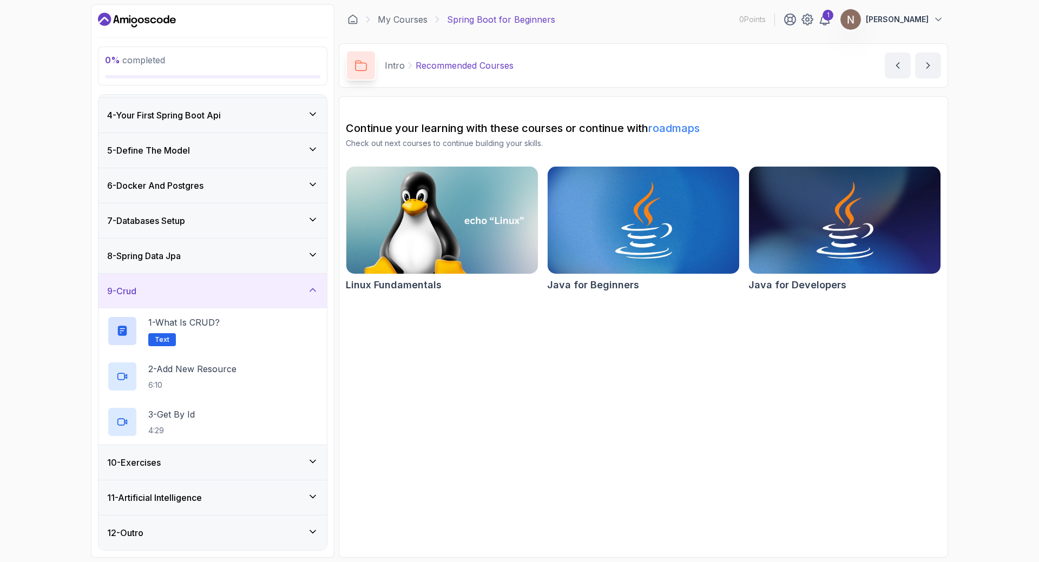
click at [230, 467] on div "10 - Exercises" at bounding box center [212, 462] width 211 height 13
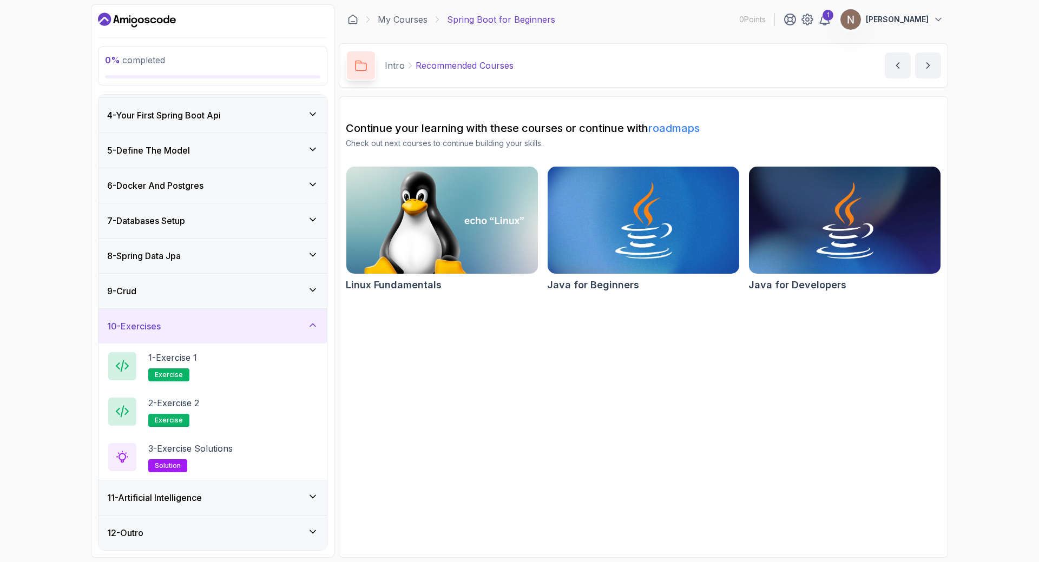
click at [223, 490] on div "11 - Artificial Intelligence" at bounding box center [212, 497] width 228 height 35
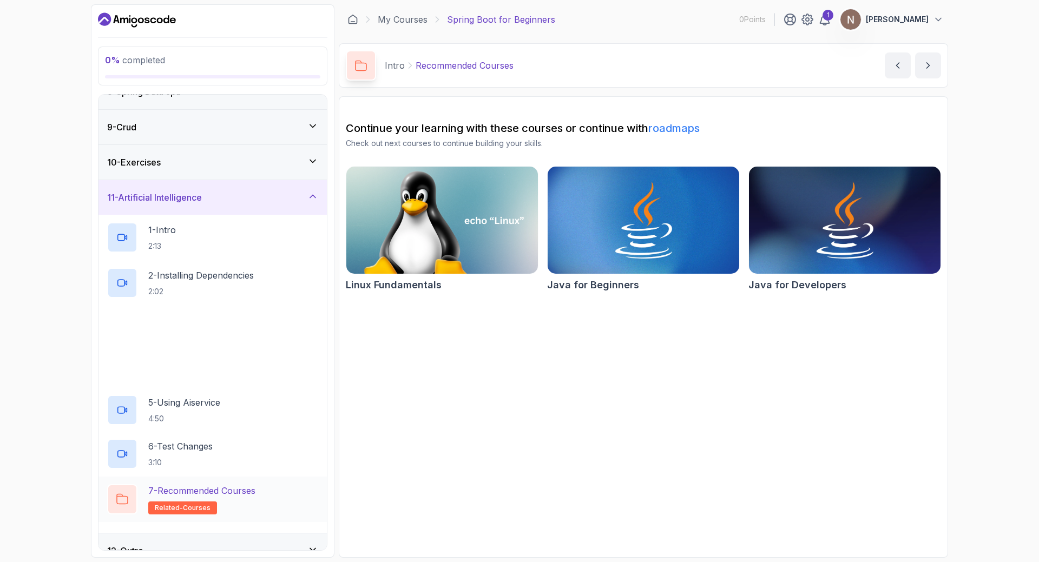
scroll to position [284, 0]
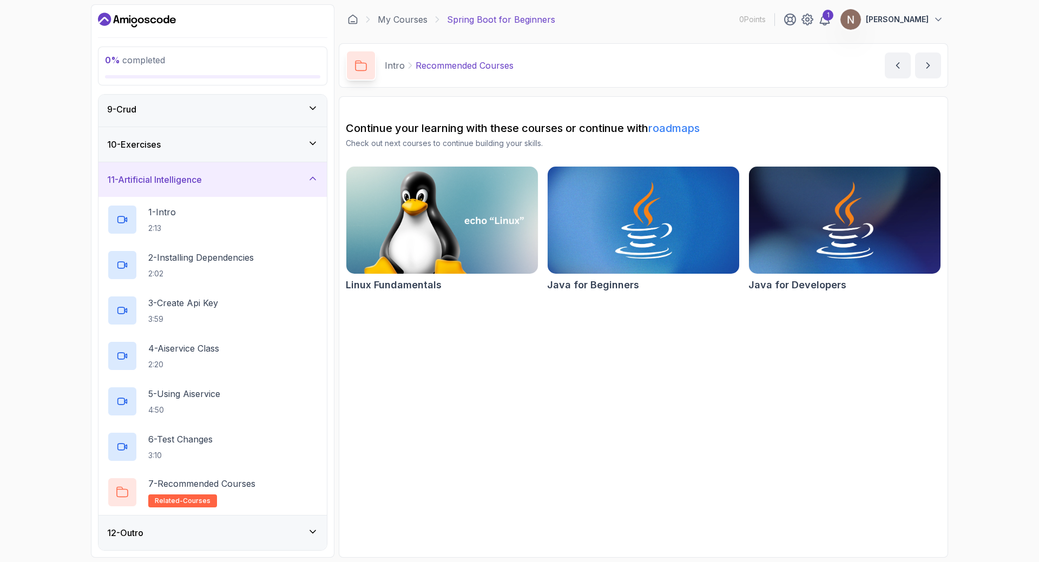
click at [244, 538] on div "12 - Outro" at bounding box center [212, 532] width 211 height 13
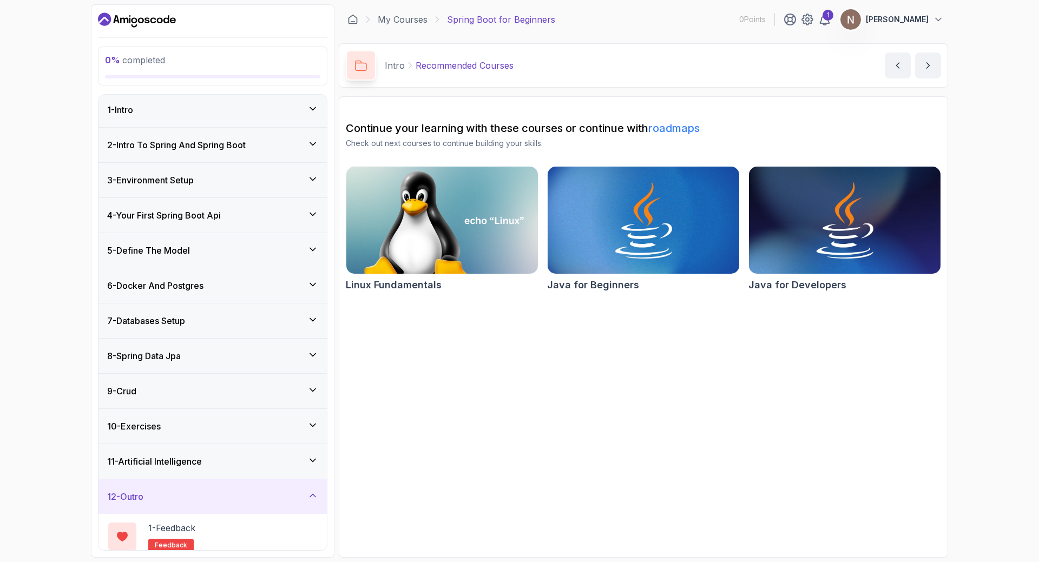
scroll to position [0, 0]
click at [204, 156] on div "2 - Intro To Spring And Spring Boot" at bounding box center [212, 147] width 228 height 35
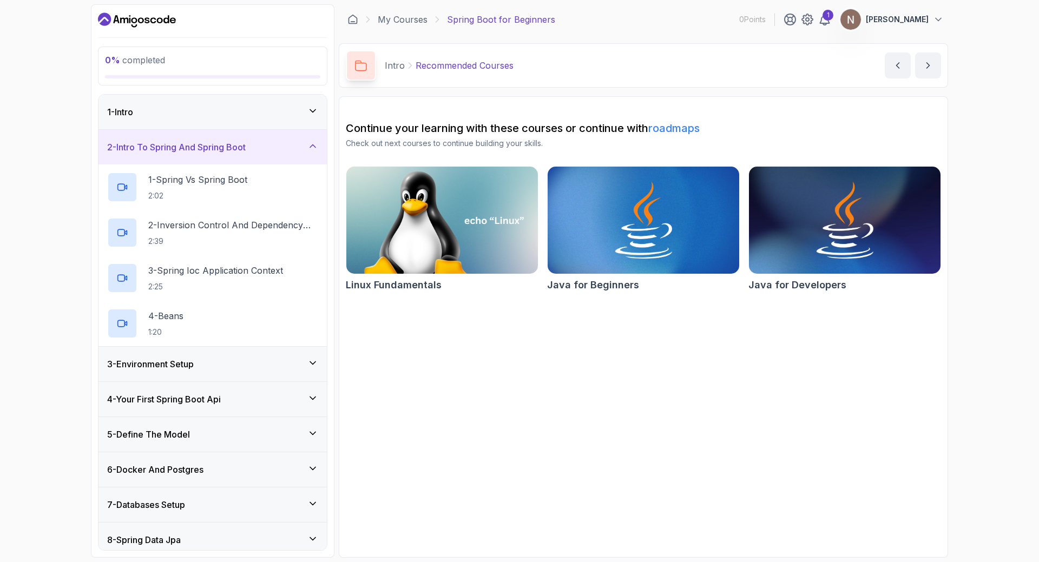
click at [286, 371] on div "3 - Environment Setup" at bounding box center [212, 364] width 228 height 35
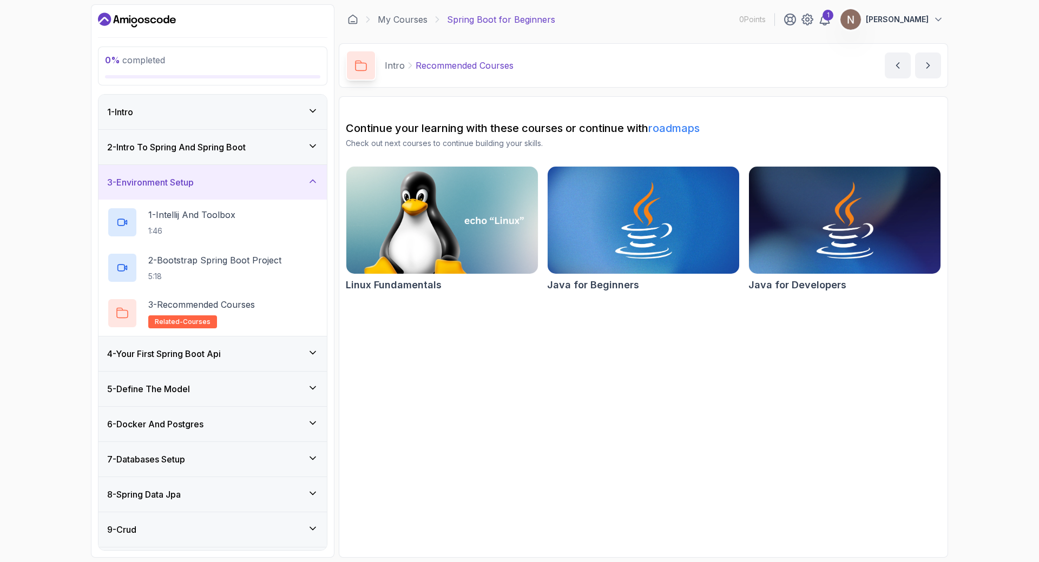
click at [151, 21] on icon "Dashboard" at bounding box center [153, 20] width 6 height 6
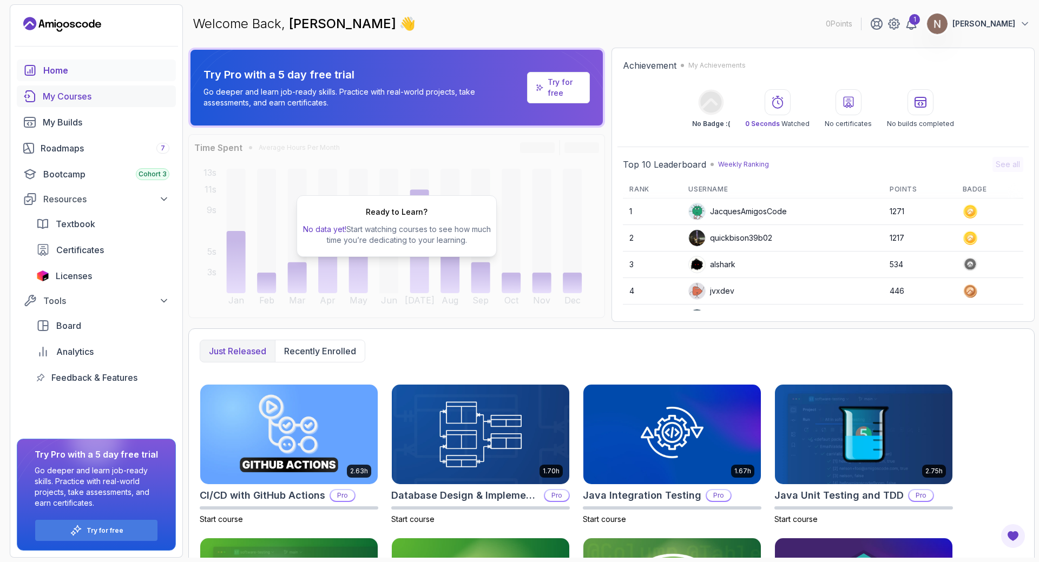
click at [64, 96] on div "My Courses" at bounding box center [106, 96] width 127 height 13
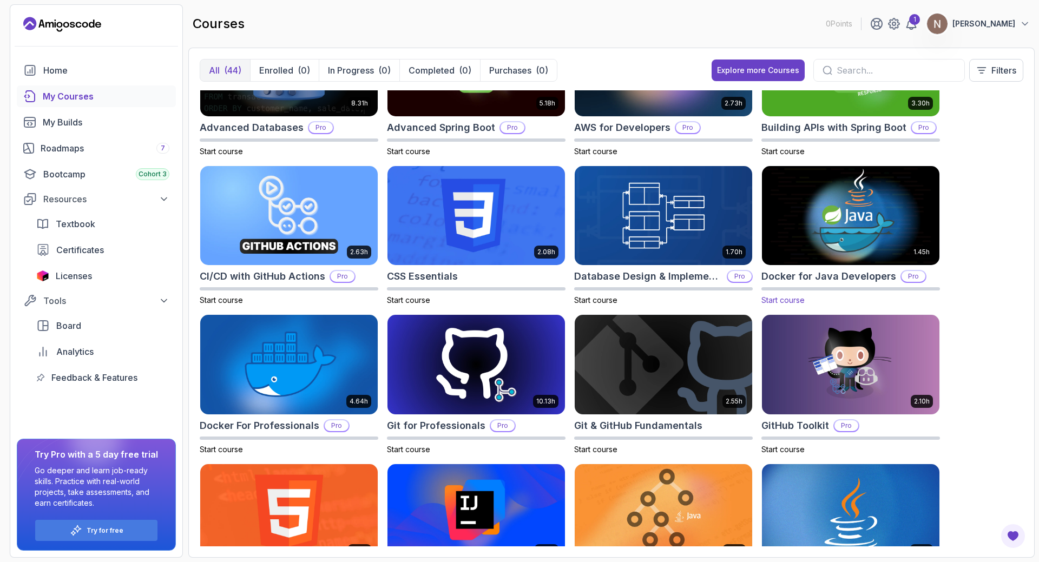
scroll to position [162, 0]
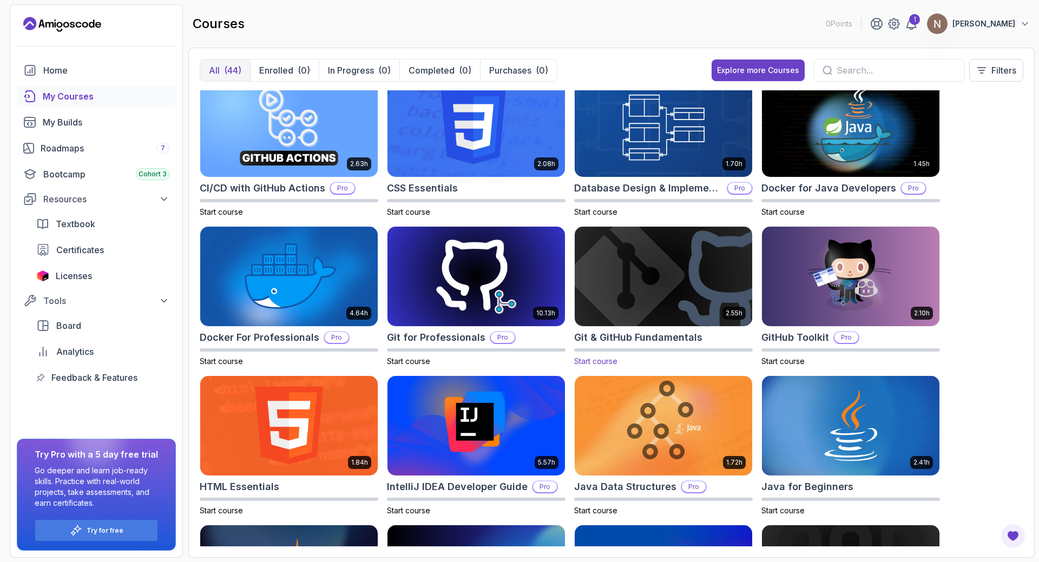
click at [693, 286] on img at bounding box center [663, 277] width 186 height 104
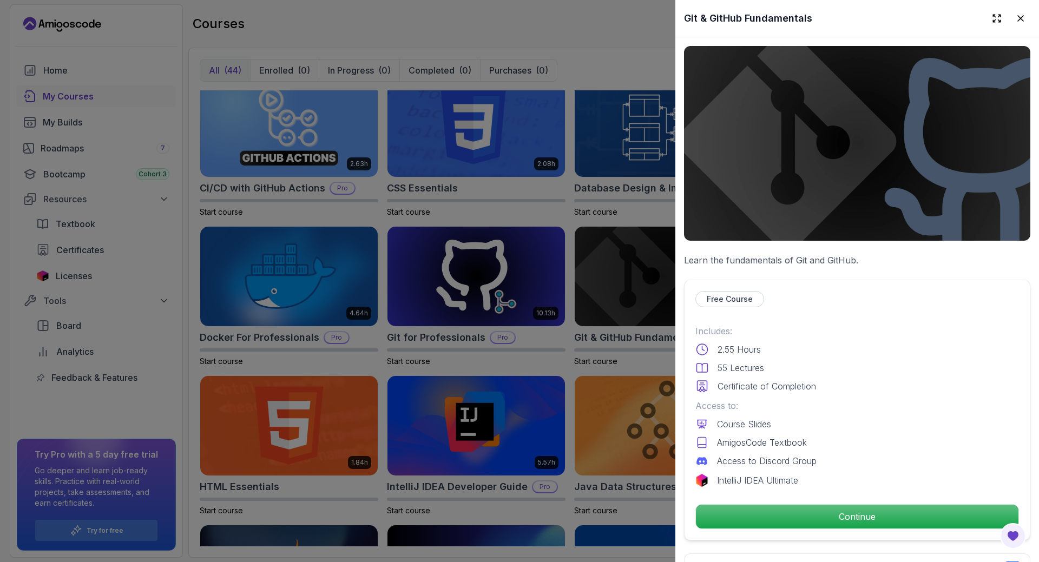
click at [846, 504] on div "Continue" at bounding box center [857, 516] width 324 height 25
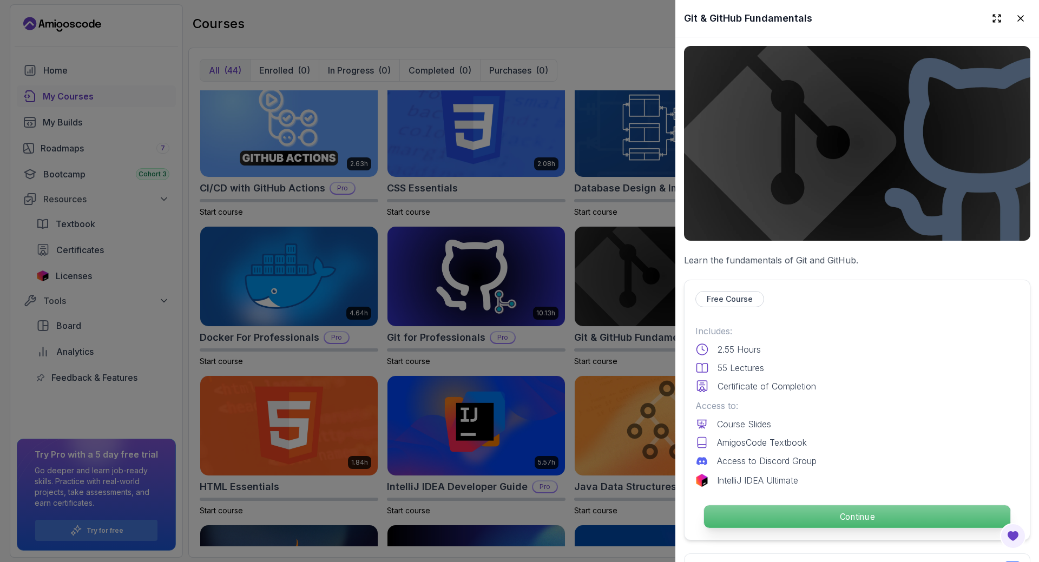
click at [849, 510] on p "Continue" at bounding box center [857, 516] width 306 height 23
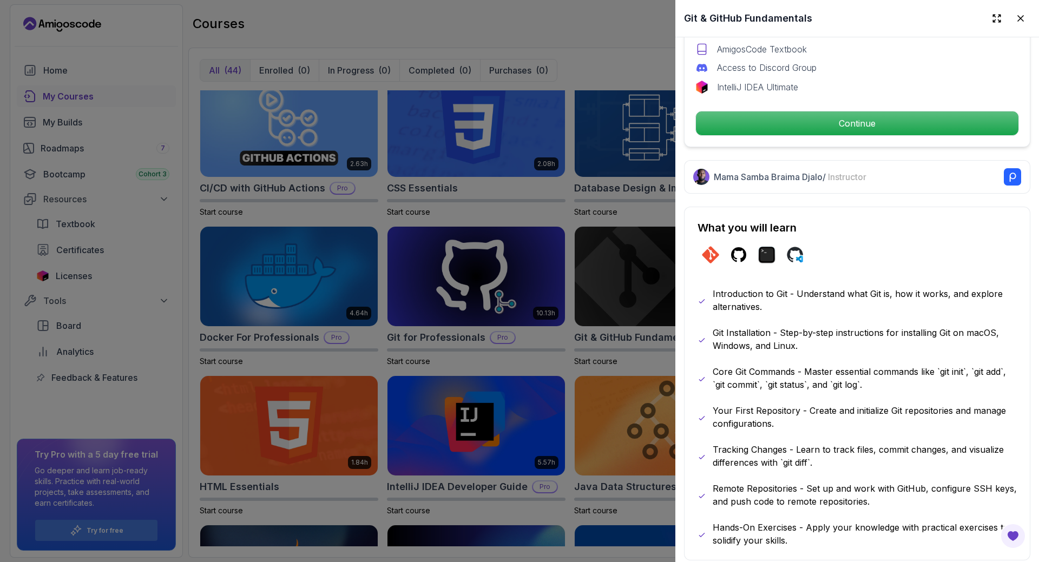
scroll to position [433, 0]
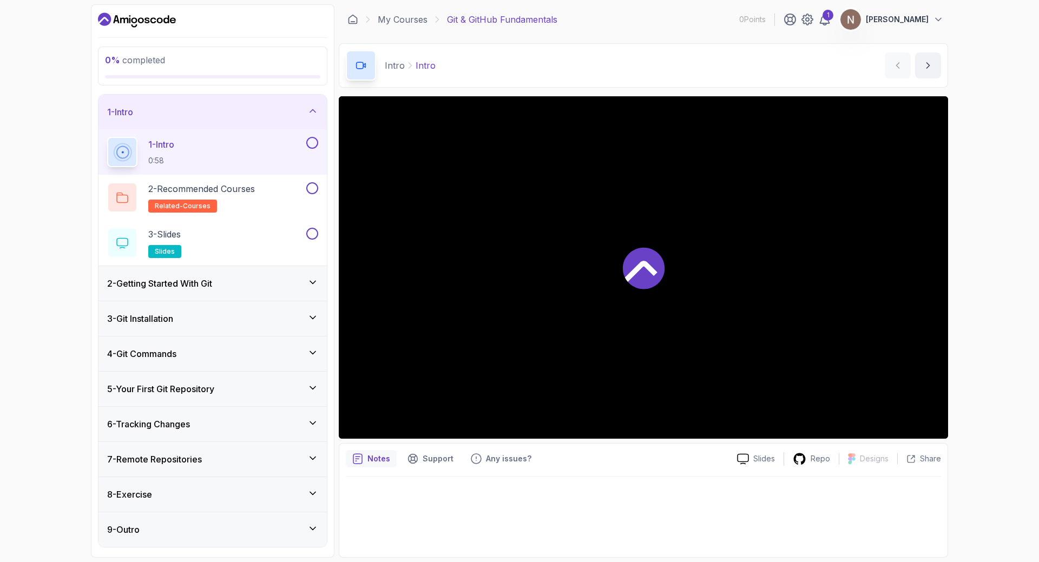
click at [648, 267] on icon at bounding box center [641, 271] width 32 height 21
click at [229, 423] on div "6 - Tracking Changes" at bounding box center [212, 424] width 211 height 13
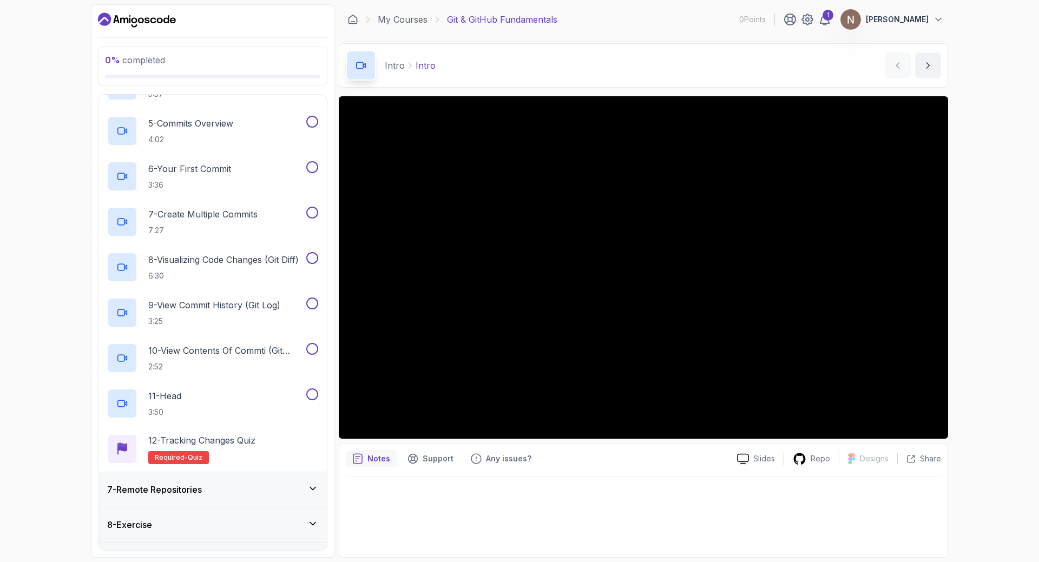
scroll to position [54, 0]
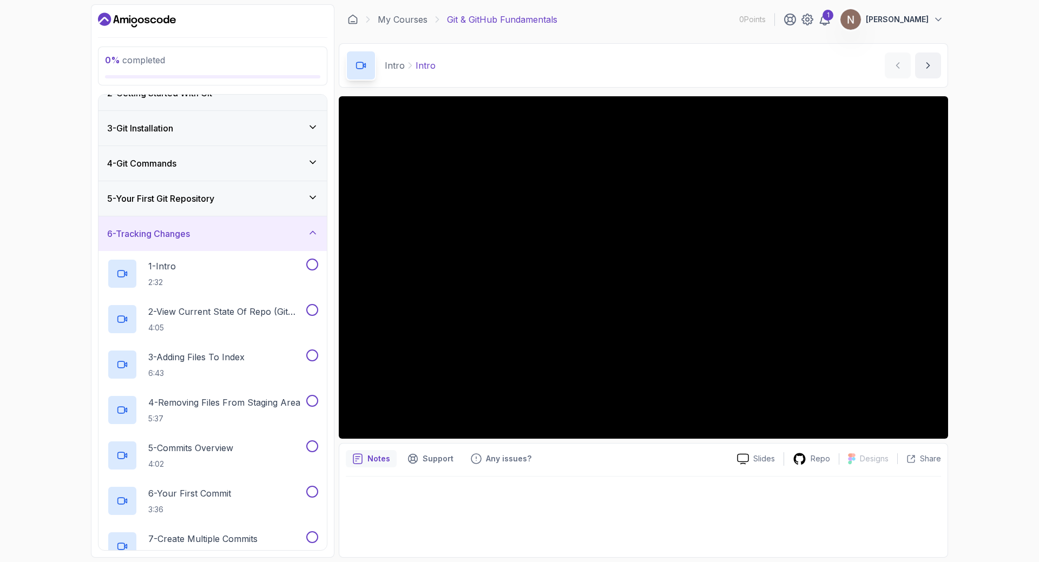
click at [242, 240] on div "6 - Tracking Changes" at bounding box center [212, 233] width 228 height 35
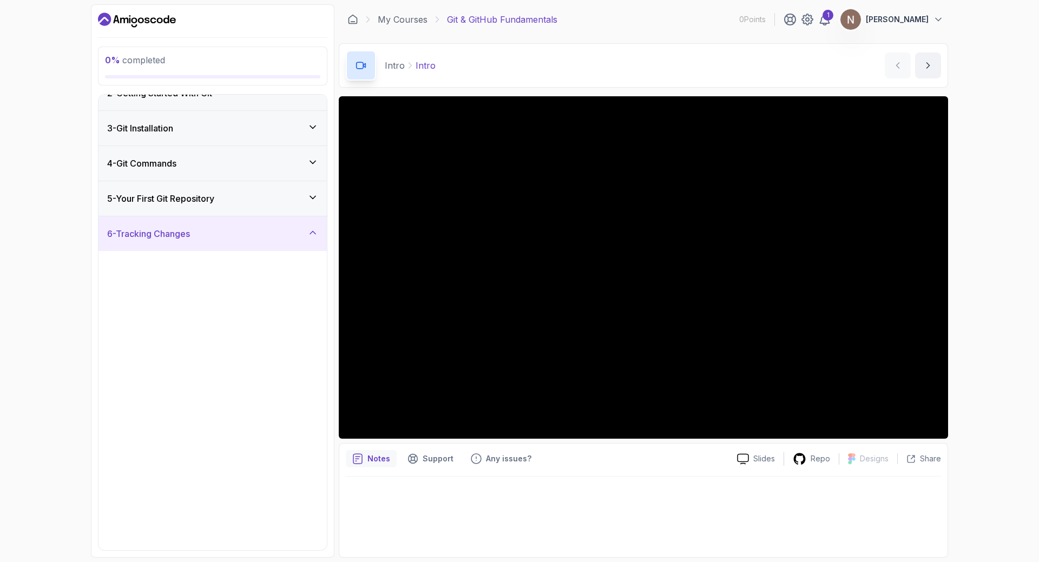
scroll to position [0, 0]
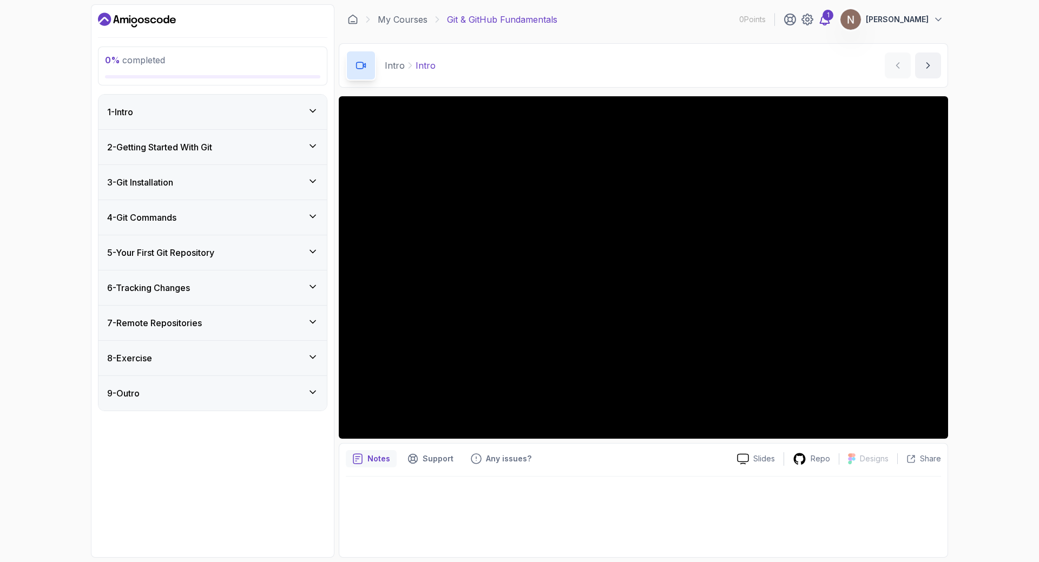
click at [818, 22] on icon at bounding box center [824, 19] width 13 height 13
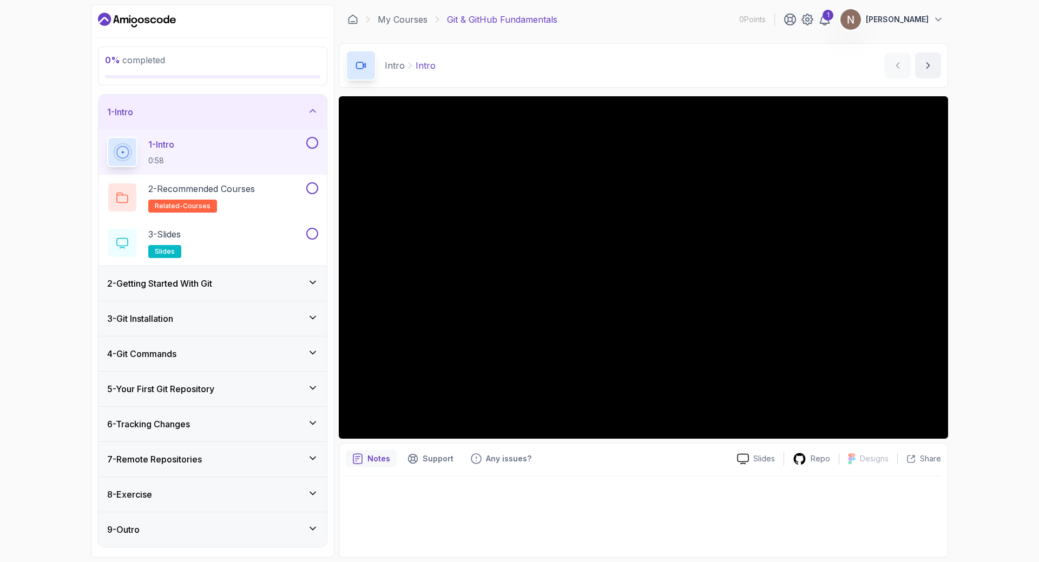
click at [245, 386] on div "5 - Your First Git Repository" at bounding box center [212, 388] width 211 height 13
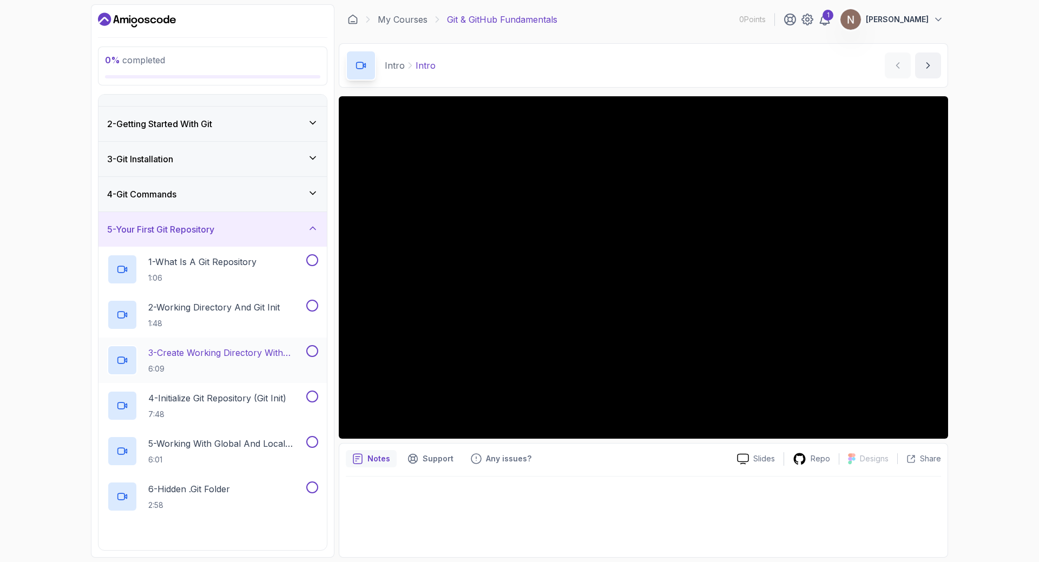
scroll to position [179, 0]
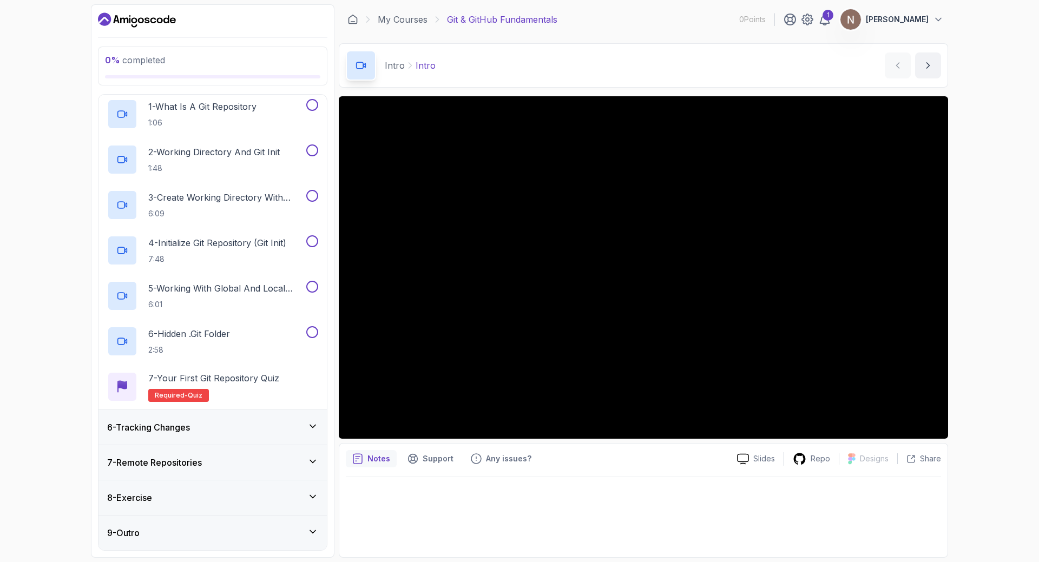
click at [246, 422] on div "6 - Tracking Changes" at bounding box center [212, 427] width 211 height 13
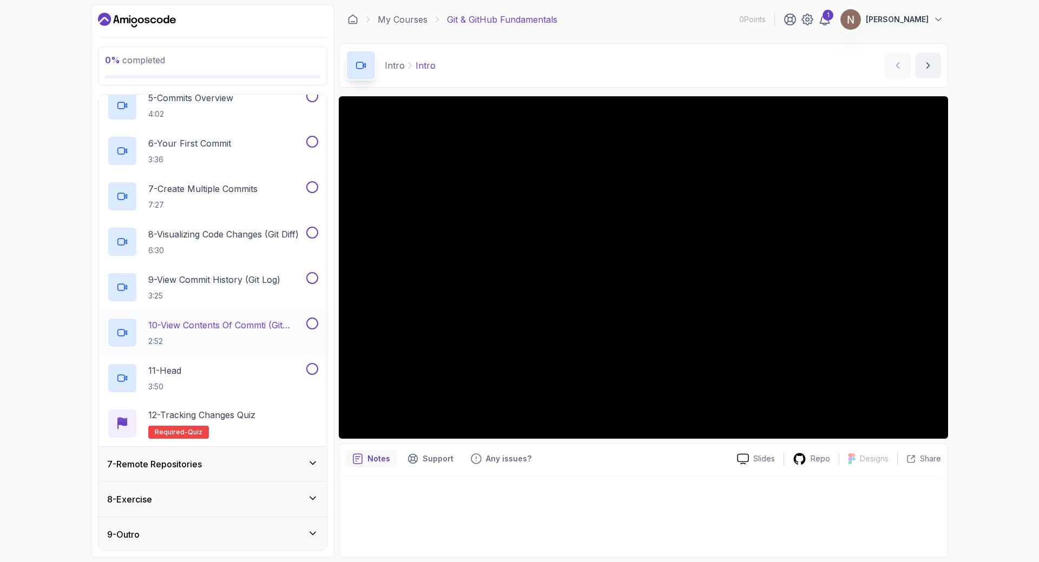
scroll to position [406, 0]
click at [242, 461] on div "7 - Remote Repositories" at bounding box center [212, 462] width 211 height 13
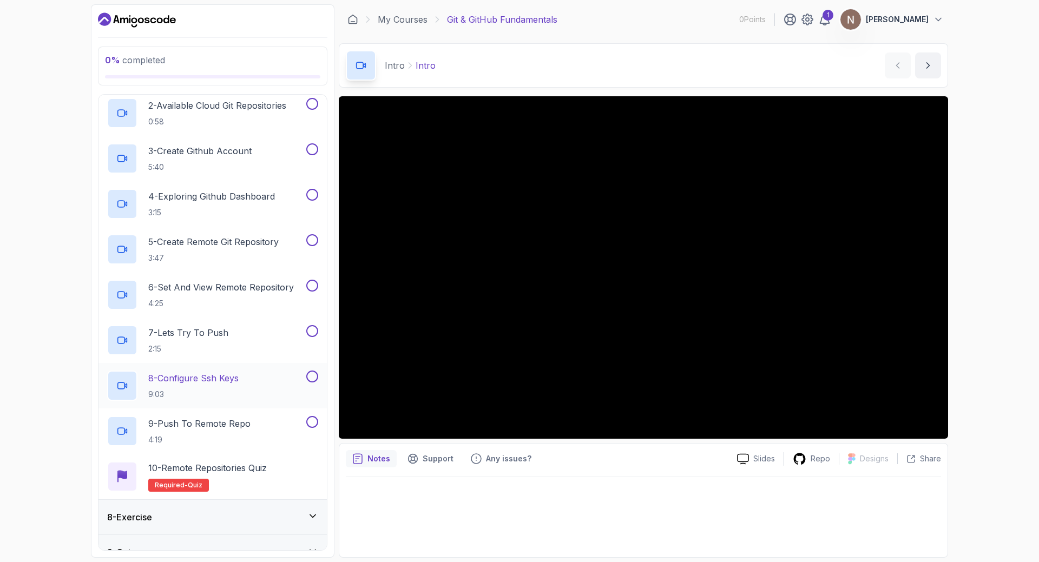
scroll to position [315, 0]
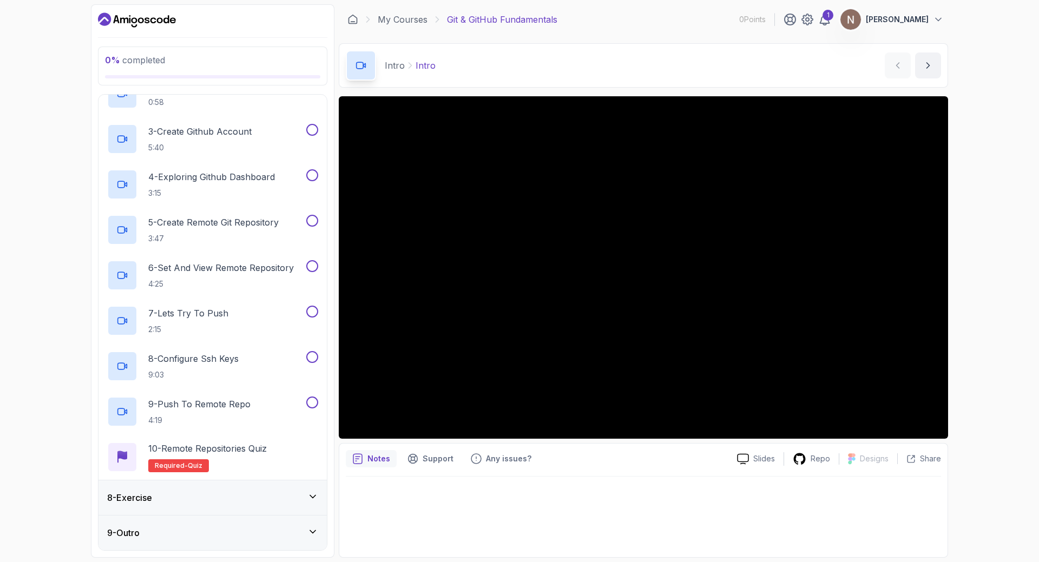
click at [143, 21] on icon "Dashboard" at bounding box center [141, 20] width 6 height 6
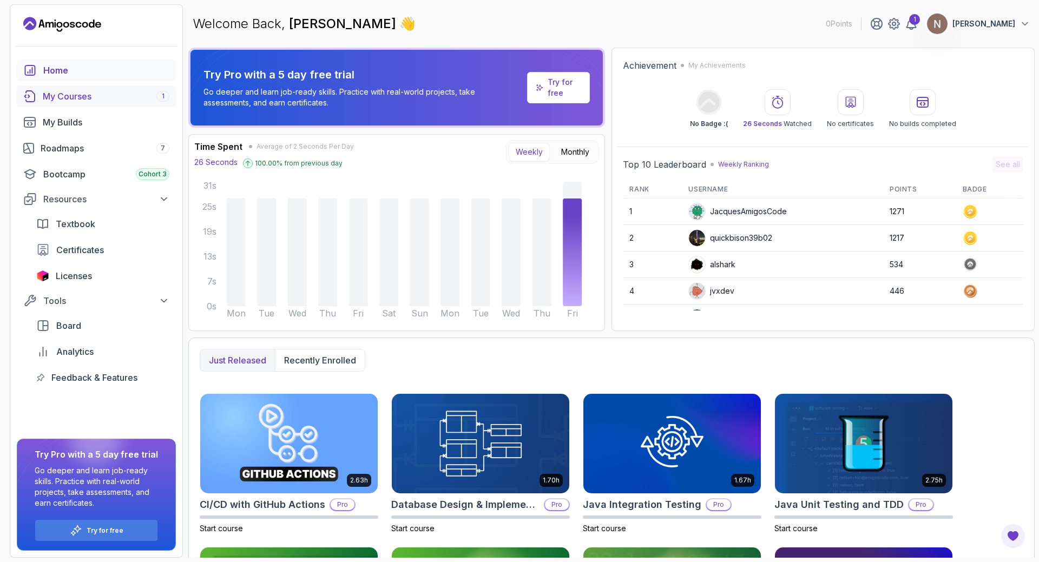
click at [84, 90] on div "My Courses 1" at bounding box center [106, 96] width 127 height 13
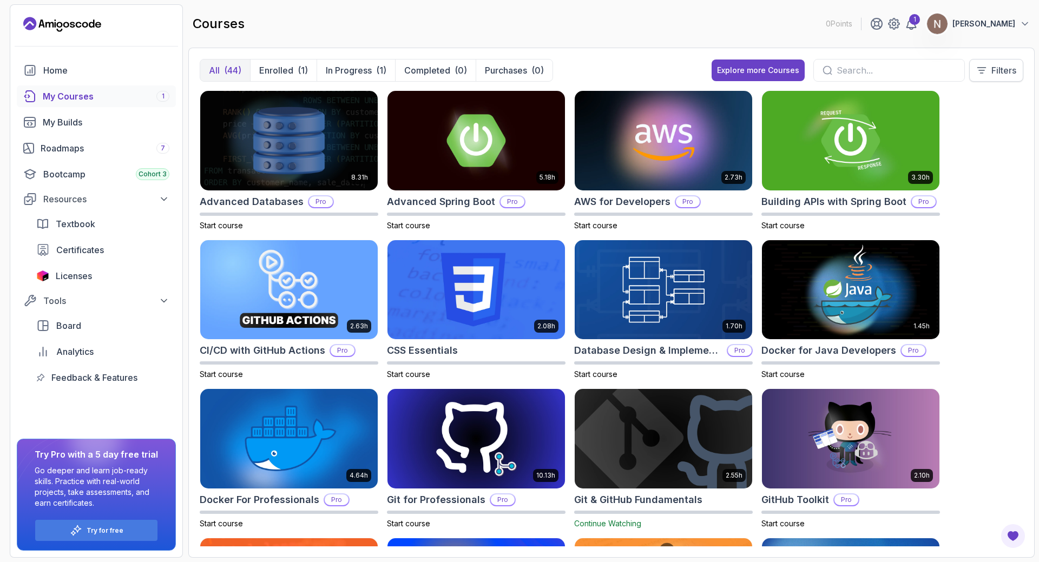
click at [1012, 71] on p "Filters" at bounding box center [1003, 70] width 25 height 13
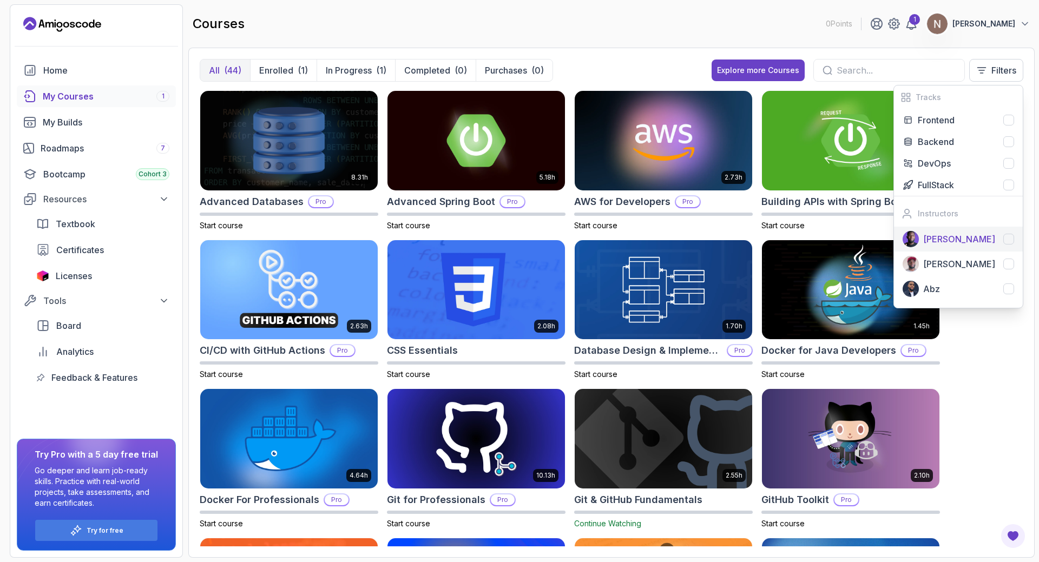
click at [1013, 241] on div at bounding box center [1008, 239] width 11 height 11
click at [992, 354] on div "8.31h Advanced Databases Pro Start course 5.18h Advanced Spring Boot Pro Start …" at bounding box center [611, 318] width 823 height 456
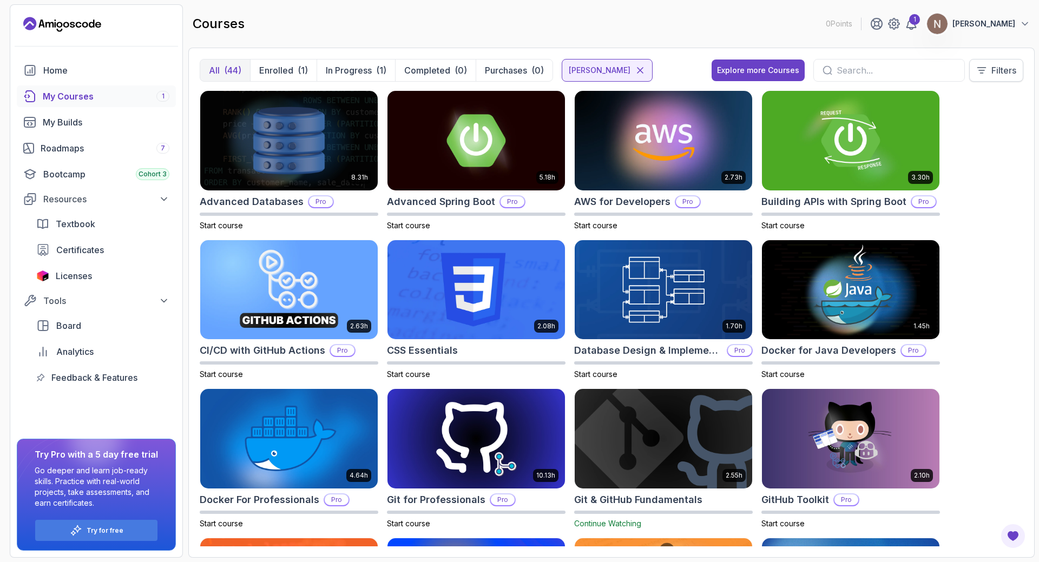
click at [1008, 74] on p "Filters" at bounding box center [1003, 70] width 25 height 13
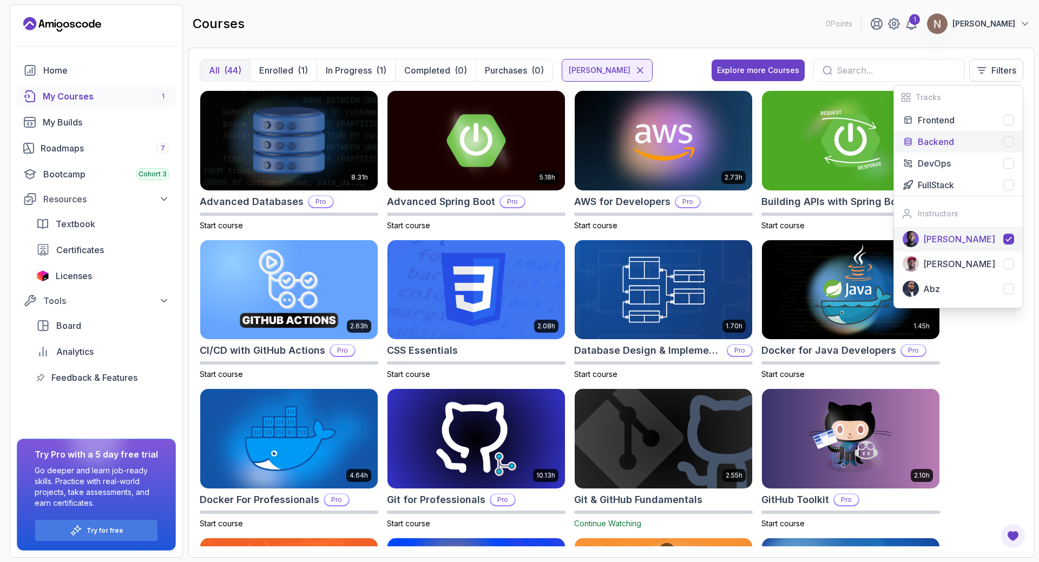
click at [1002, 143] on div "Backend" at bounding box center [966, 141] width 96 height 13
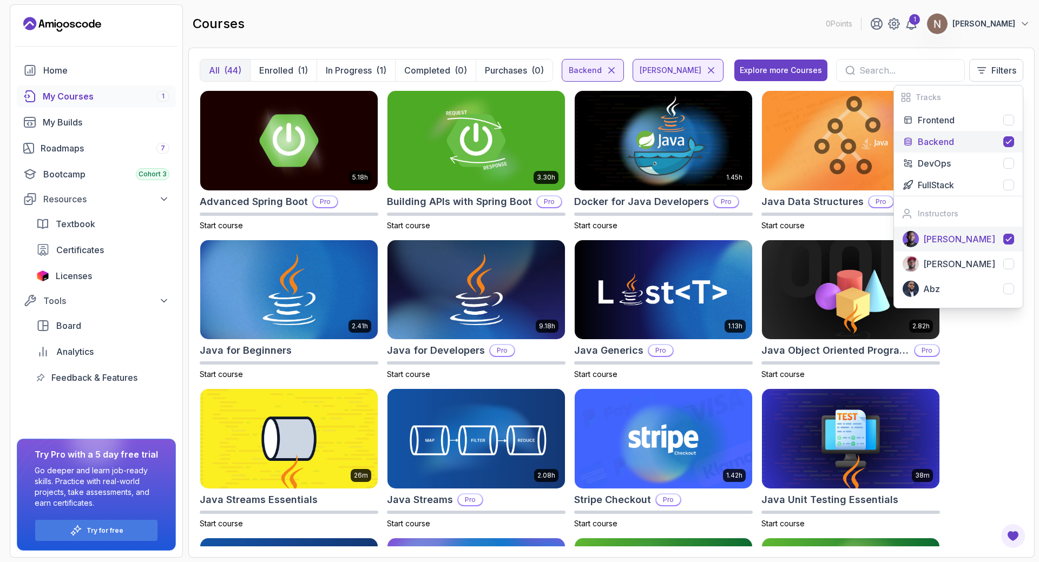
click at [1006, 332] on div "5.18h Advanced Spring Boot Pro Start course 3.30h Building APIs with Spring Boo…" at bounding box center [611, 318] width 823 height 456
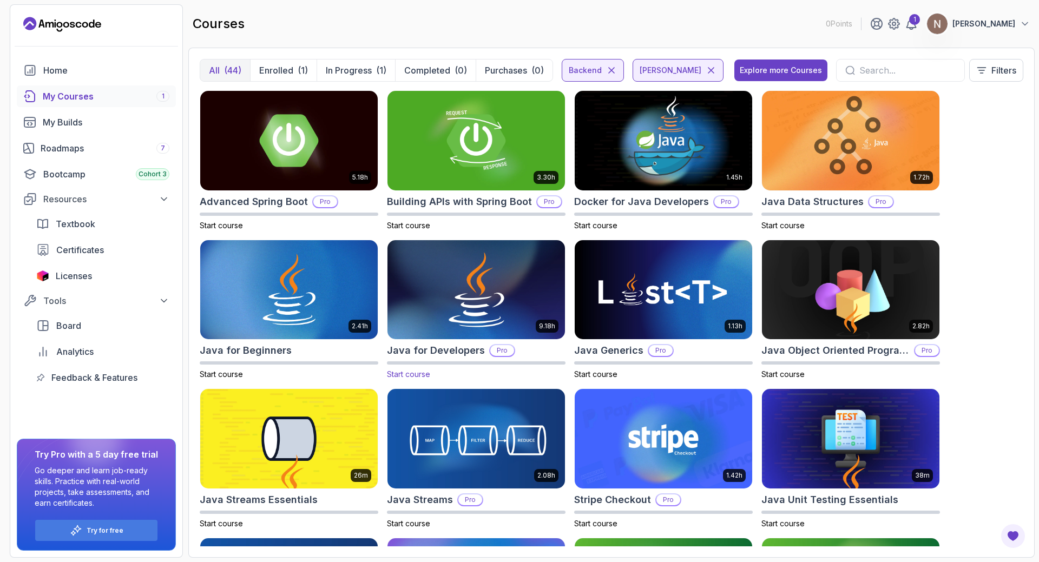
click at [453, 322] on img at bounding box center [476, 290] width 186 height 104
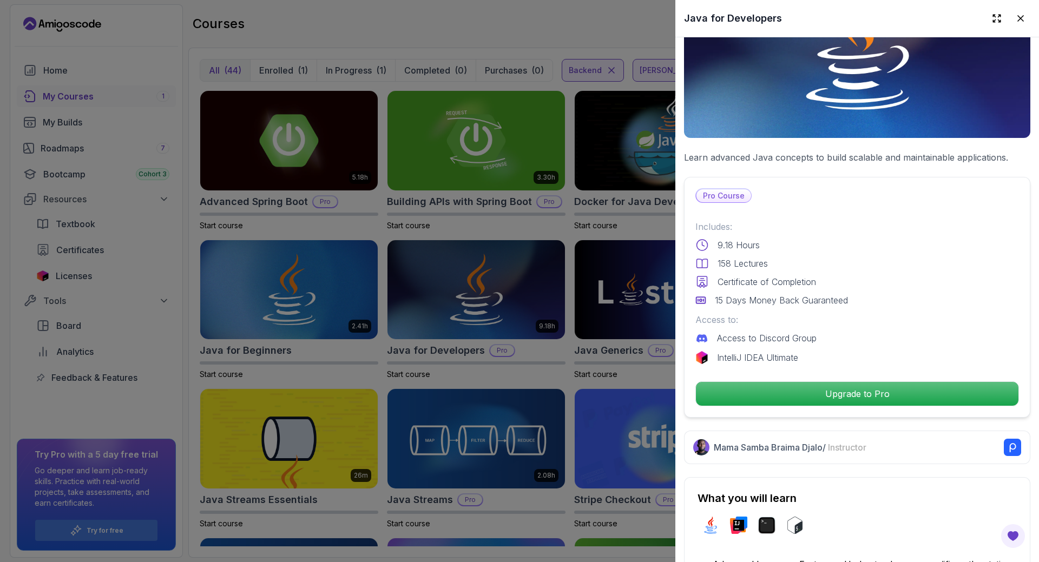
scroll to position [108, 0]
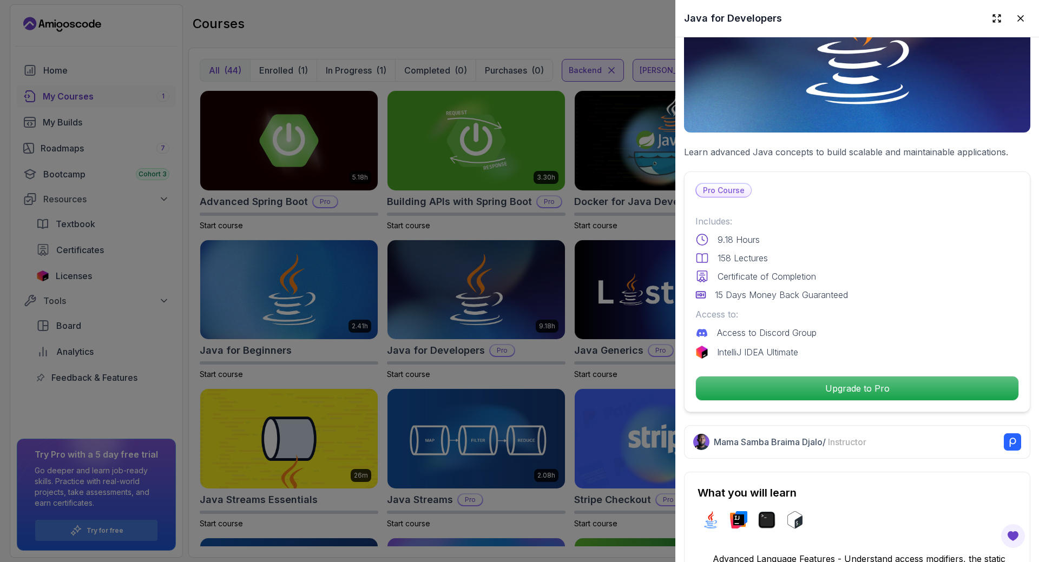
click at [835, 228] on div "Includes: 9.18 Hours 158 Lectures Certificate of Completion 15 Days Money Back …" at bounding box center [857, 258] width 324 height 87
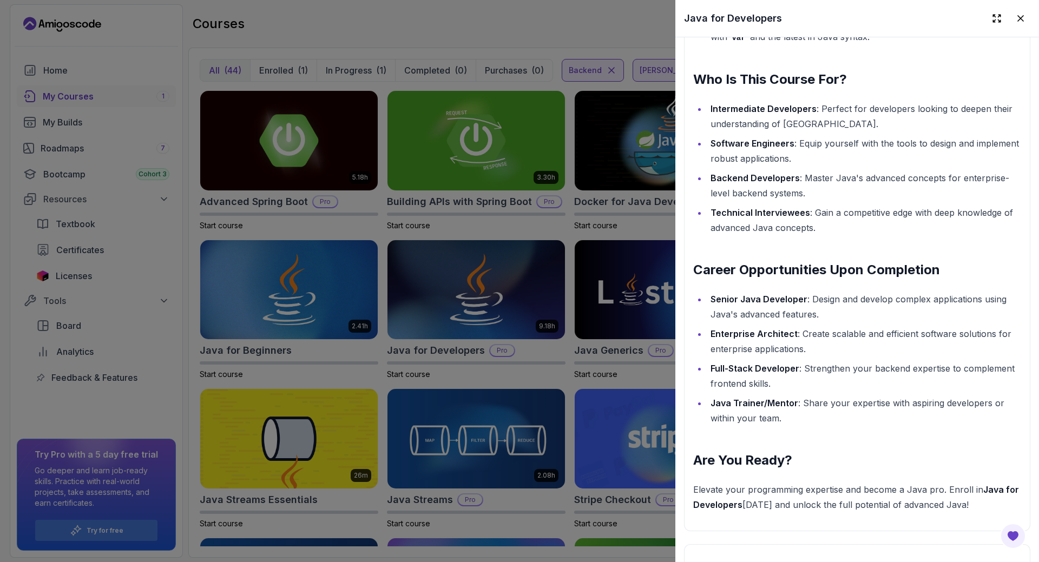
scroll to position [1298, 0]
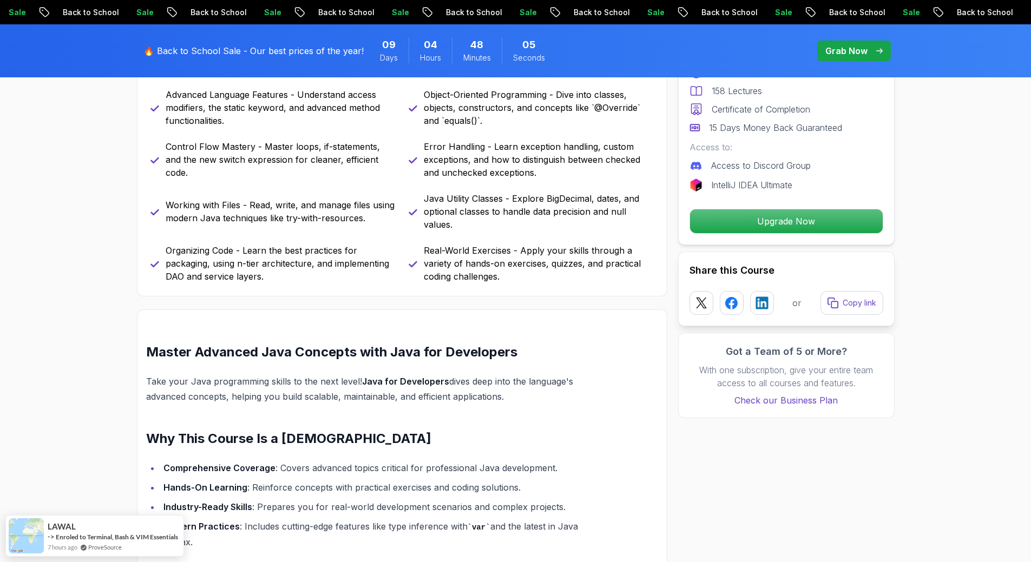
scroll to position [541, 0]
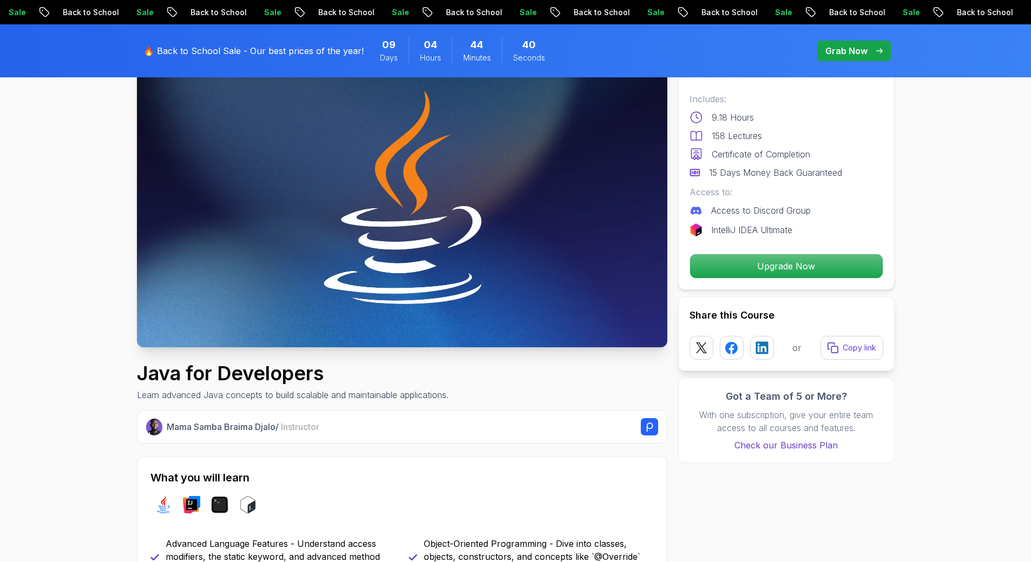
scroll to position [0, 0]
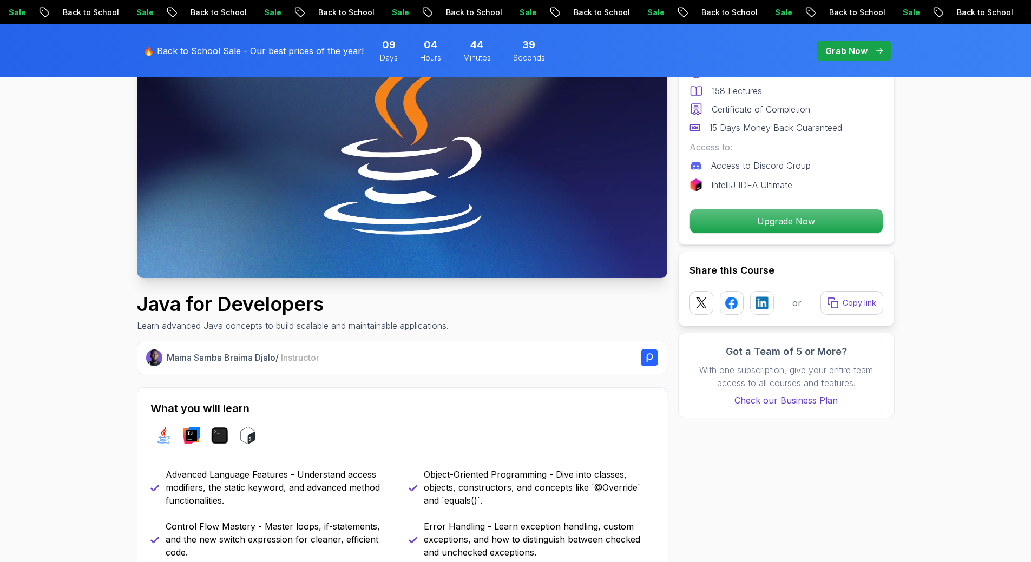
click at [321, 249] on img at bounding box center [402, 129] width 530 height 298
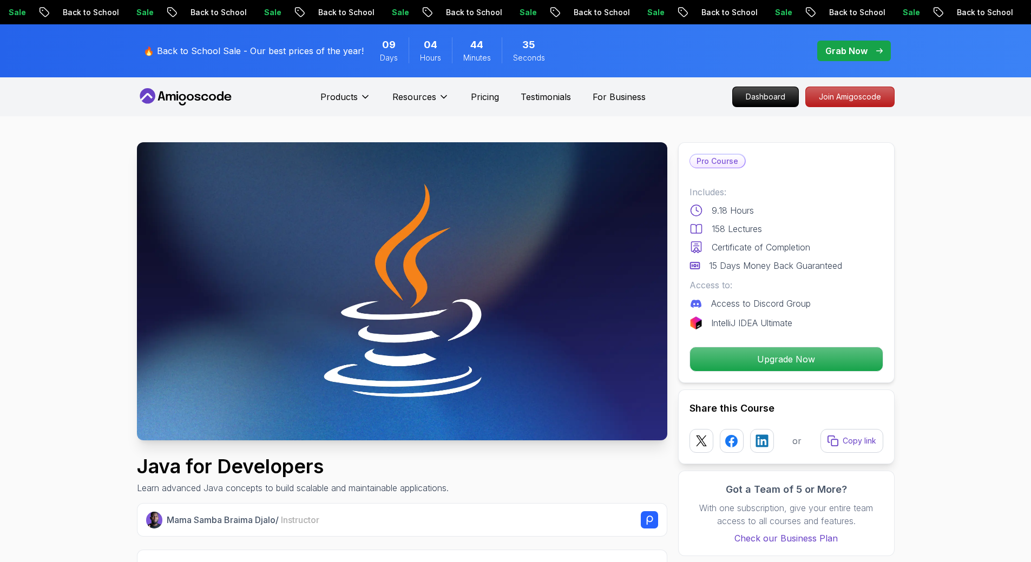
scroll to position [487, 0]
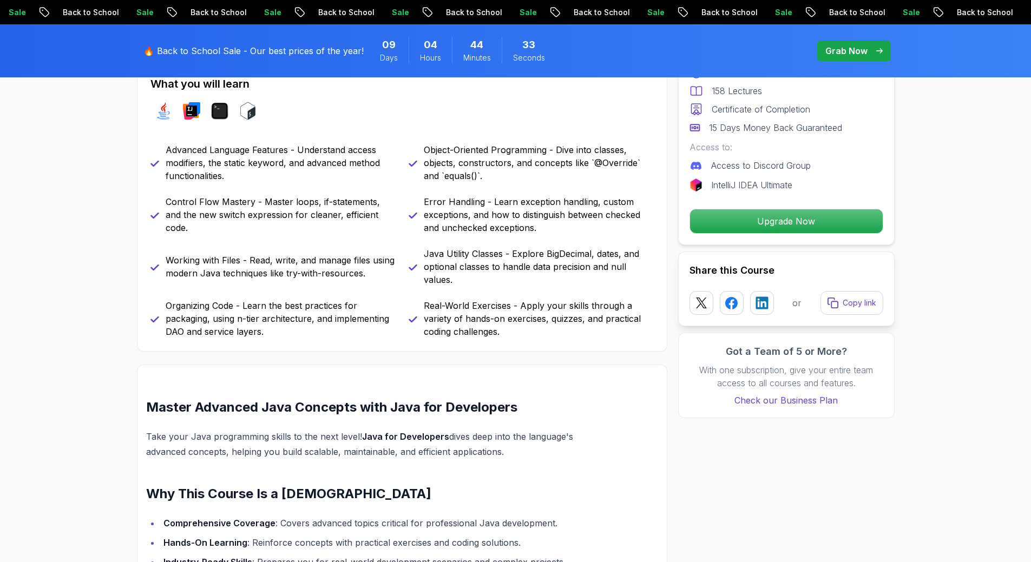
click at [499, 256] on p "Java Utility Classes - Explore BigDecimal, dates, and optional classes to handl…" at bounding box center [539, 266] width 230 height 39
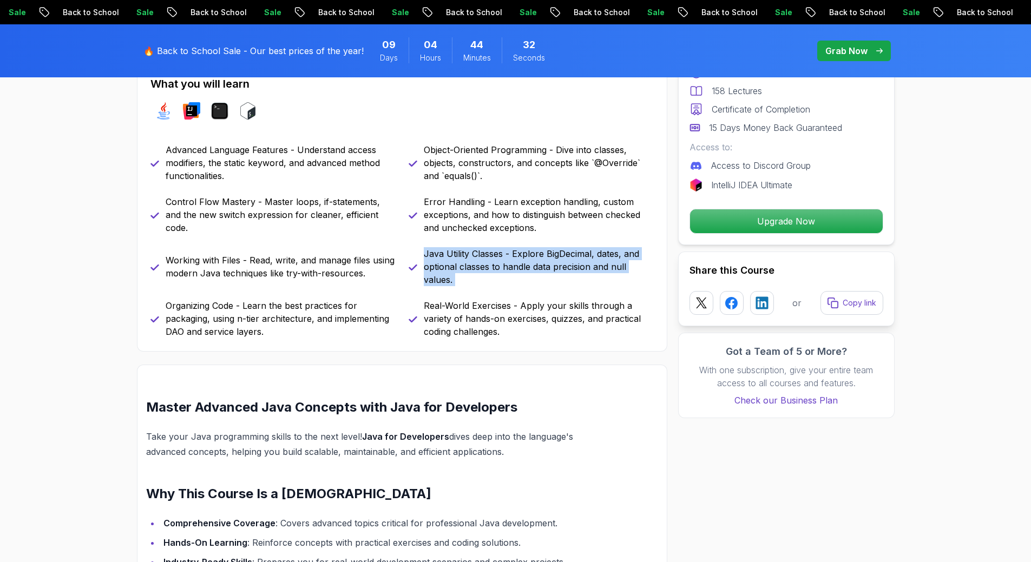
click at [499, 256] on p "Java Utility Classes - Explore BigDecimal, dates, and optional classes to handl…" at bounding box center [539, 266] width 230 height 39
click at [550, 273] on p "Java Utility Classes - Explore BigDecimal, dates, and optional classes to handl…" at bounding box center [539, 266] width 230 height 39
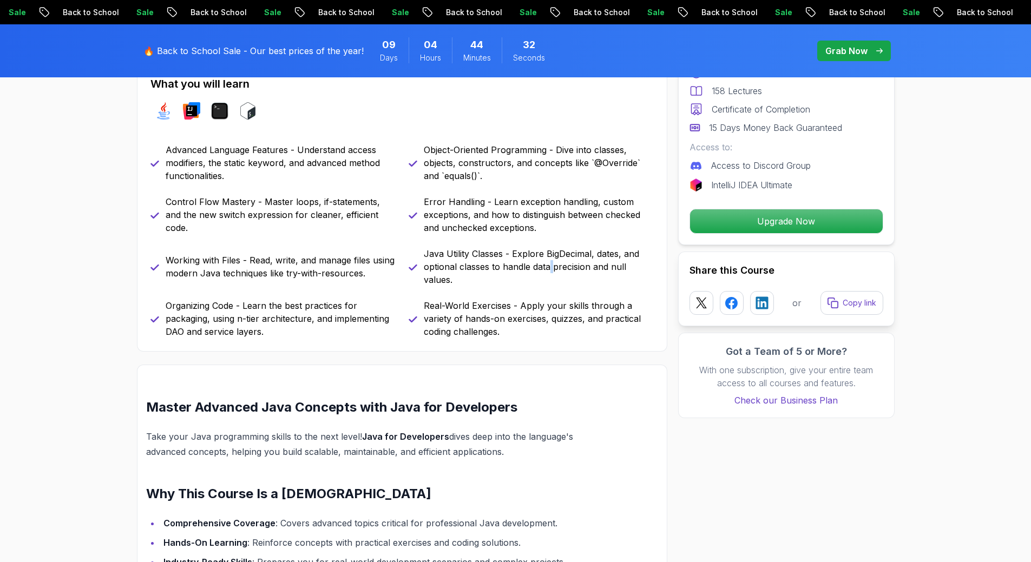
click at [550, 273] on p "Java Utility Classes - Explore BigDecimal, dates, and optional classes to handl…" at bounding box center [539, 266] width 230 height 39
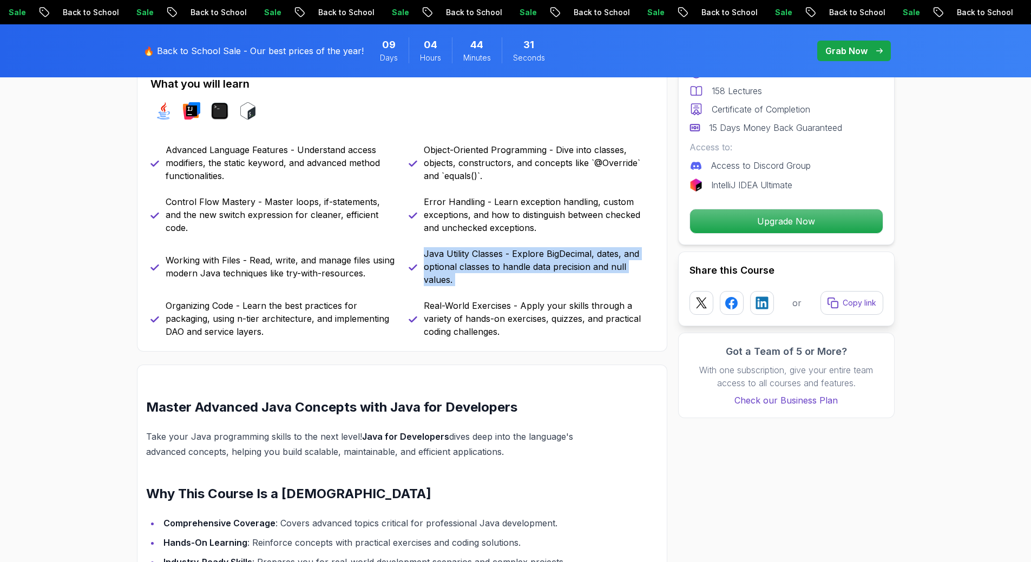
click at [550, 273] on p "Java Utility Classes - Explore BigDecimal, dates, and optional classes to handl…" at bounding box center [539, 266] width 230 height 39
click at [548, 280] on p "Java Utility Classes - Explore BigDecimal, dates, and optional classes to handl…" at bounding box center [539, 266] width 230 height 39
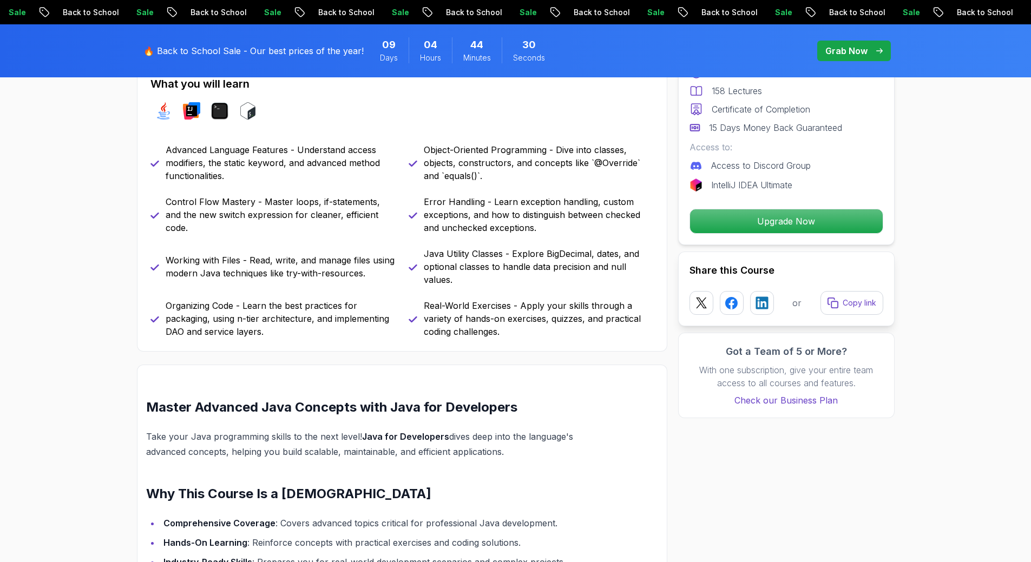
click at [540, 313] on p "Real-World Exercises - Apply your skills through a variety of hands-on exercise…" at bounding box center [539, 318] width 230 height 39
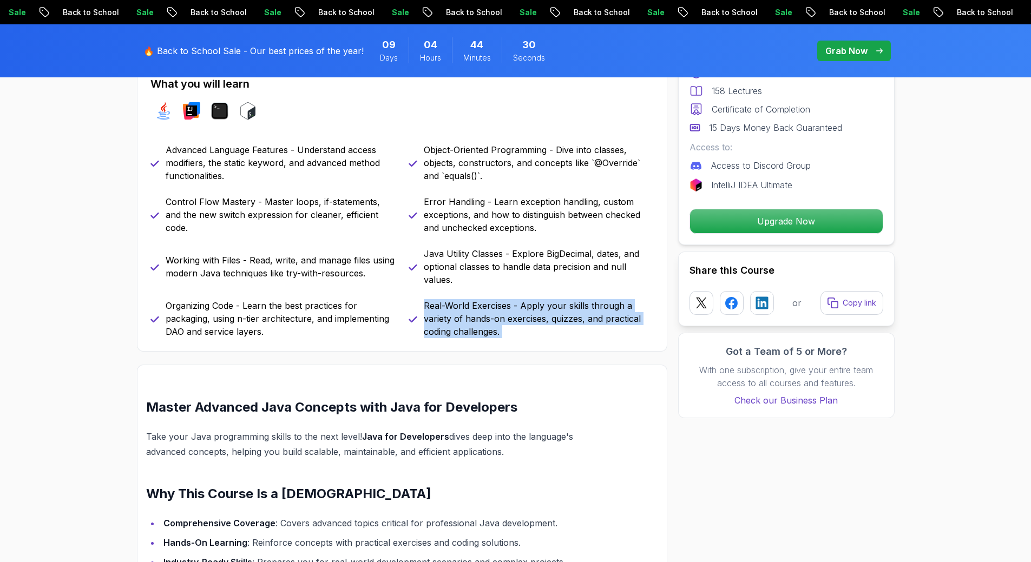
click at [540, 313] on p "Real-World Exercises - Apply your skills through a variety of hands-on exercise…" at bounding box center [539, 318] width 230 height 39
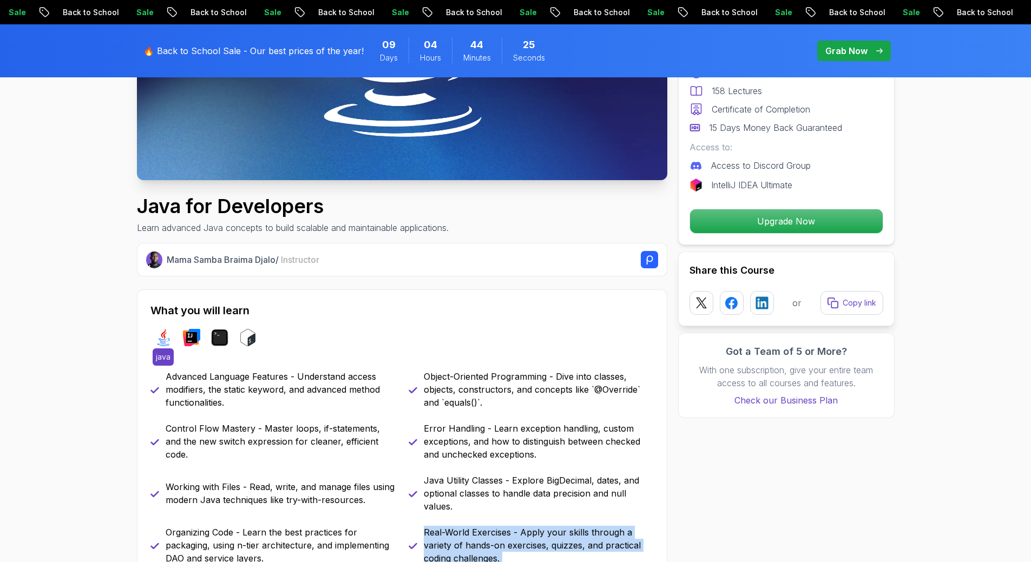
scroll to position [216, 0]
